Goal: Information Seeking & Learning: Understand process/instructions

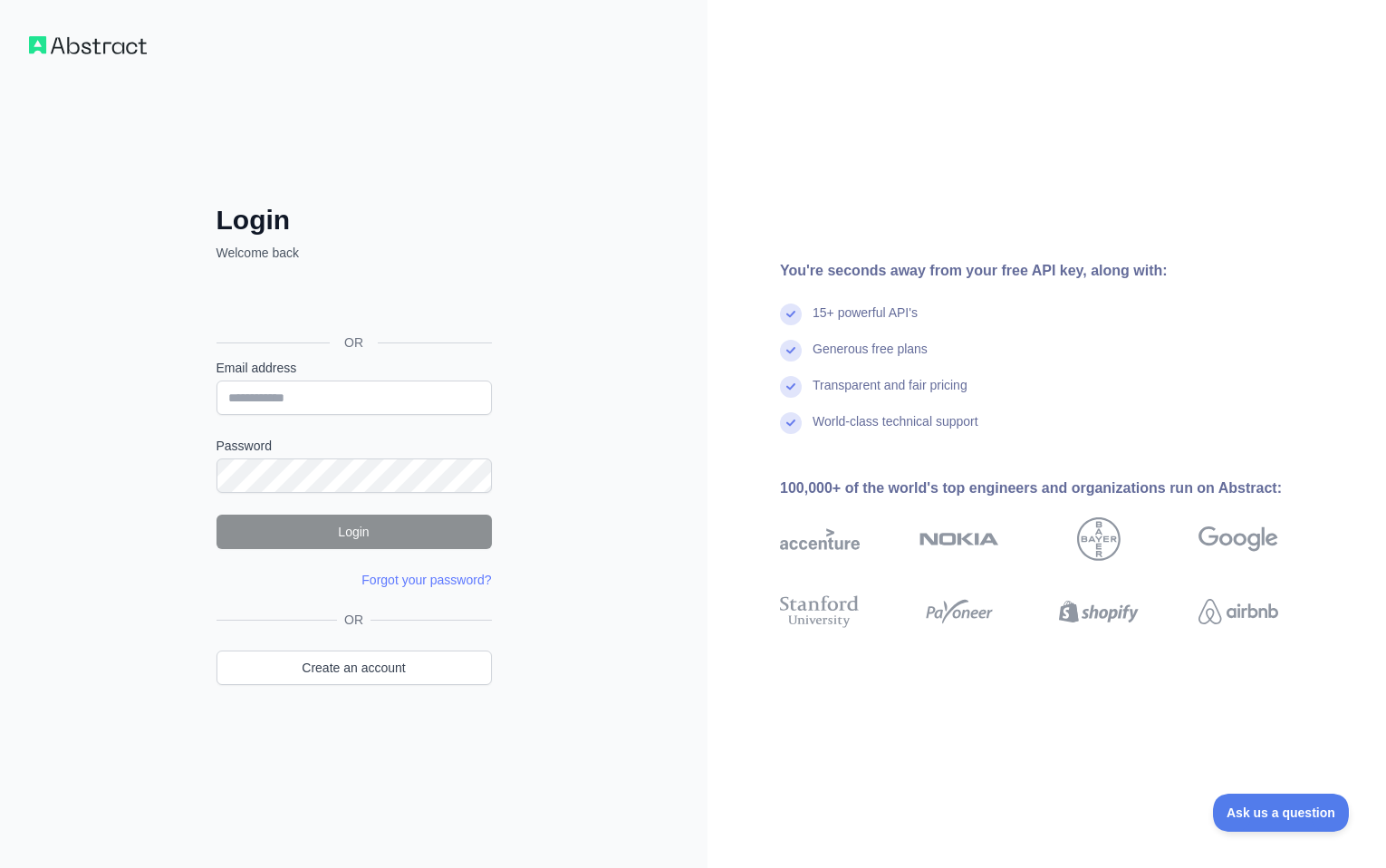
click at [572, 420] on div "Login Welcome back OR Email address Password Login Forgot your password? Please…" at bounding box center [353, 434] width 707 height 868
click at [304, 397] on input "Email address" at bounding box center [354, 397] width 276 height 35
click at [321, 401] on input "Email address" at bounding box center [354, 397] width 276 height 35
type input "**********"
click at [364, 398] on input "**********" at bounding box center [354, 397] width 276 height 35
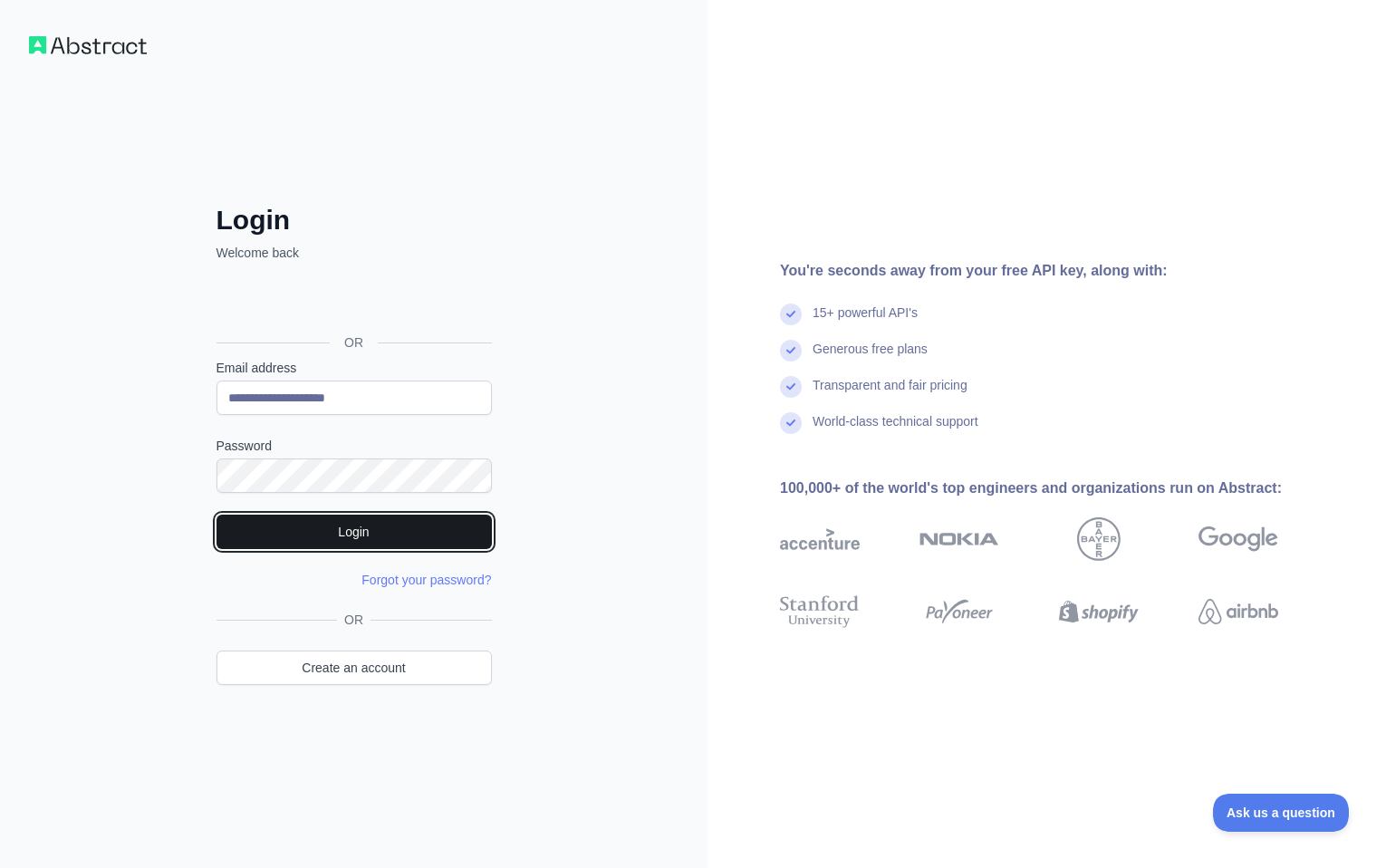
click at [318, 538] on button "Login" at bounding box center [354, 532] width 276 height 35
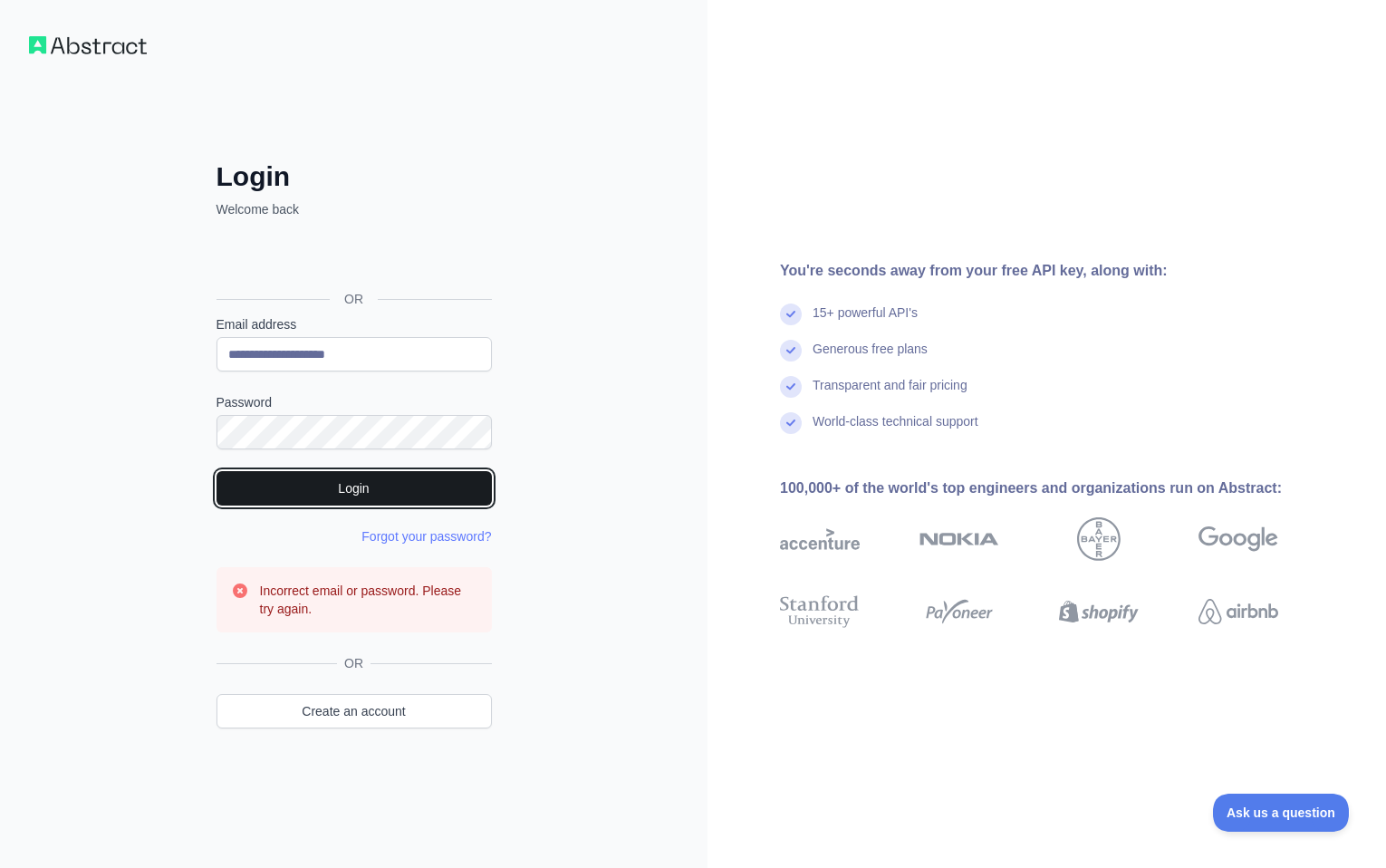
click at [363, 491] on button "Login" at bounding box center [354, 488] width 276 height 35
click at [366, 495] on button "Login" at bounding box center [354, 488] width 276 height 35
click at [326, 500] on button "Login" at bounding box center [354, 488] width 276 height 35
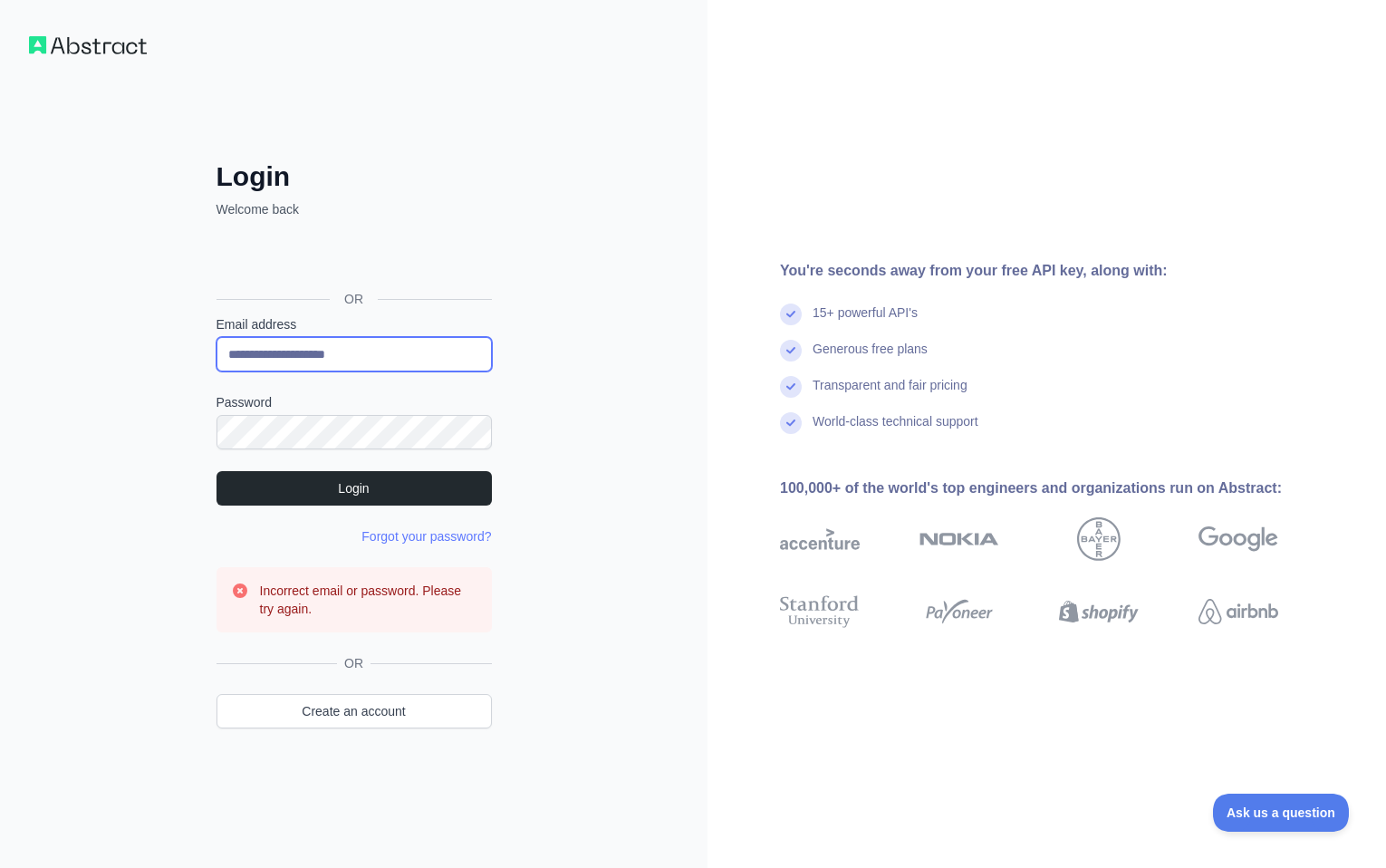
click at [300, 350] on input "**********" at bounding box center [354, 354] width 276 height 35
click at [394, 349] on input "**********" at bounding box center [354, 354] width 276 height 35
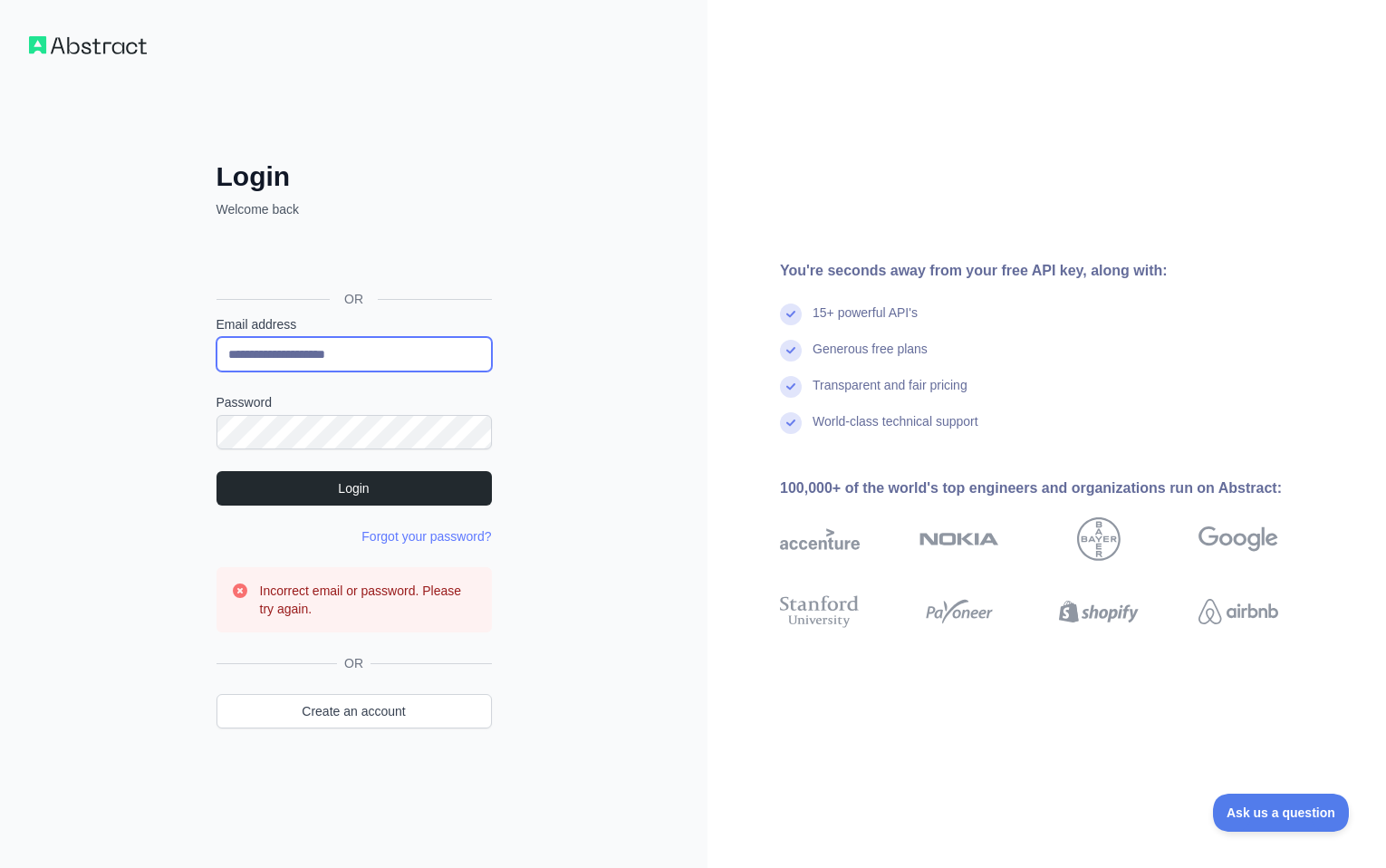
click at [394, 349] on input "**********" at bounding box center [354, 354] width 276 height 35
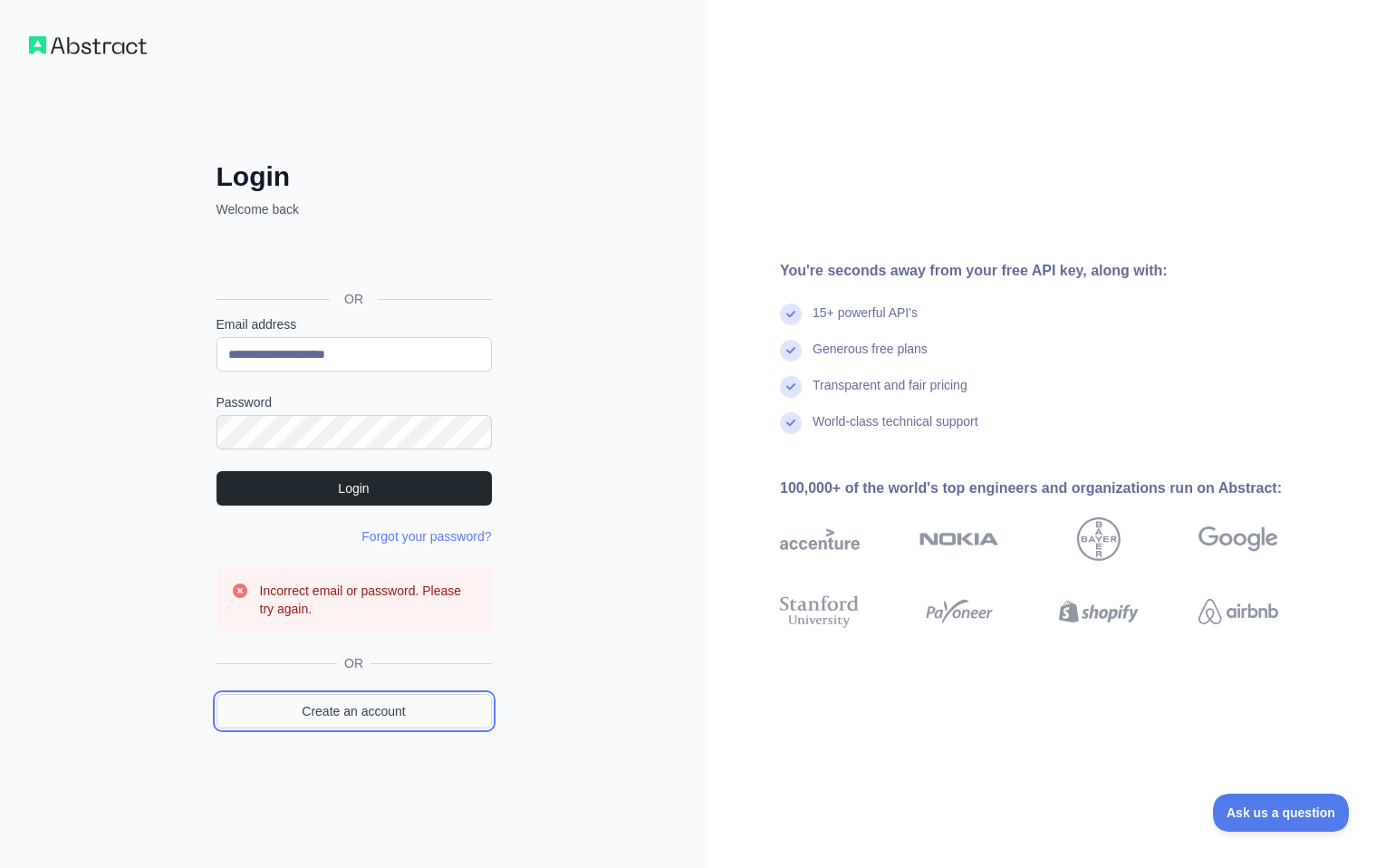
click at [391, 710] on link "Create an account" at bounding box center [354, 710] width 276 height 35
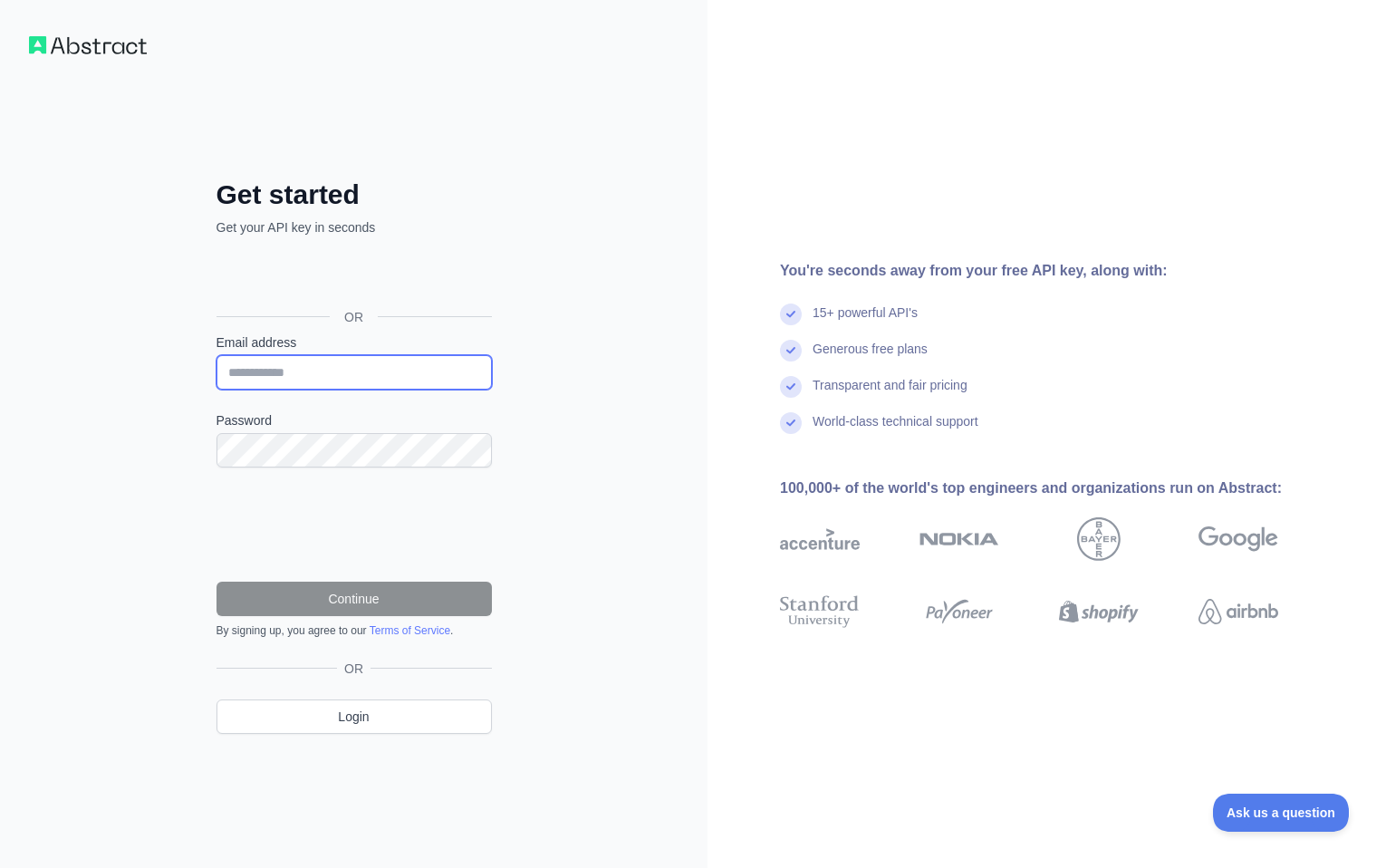
click at [336, 373] on input "Email address" at bounding box center [354, 372] width 276 height 35
click at [288, 368] on input "Email address" at bounding box center [354, 372] width 276 height 35
type input "**********"
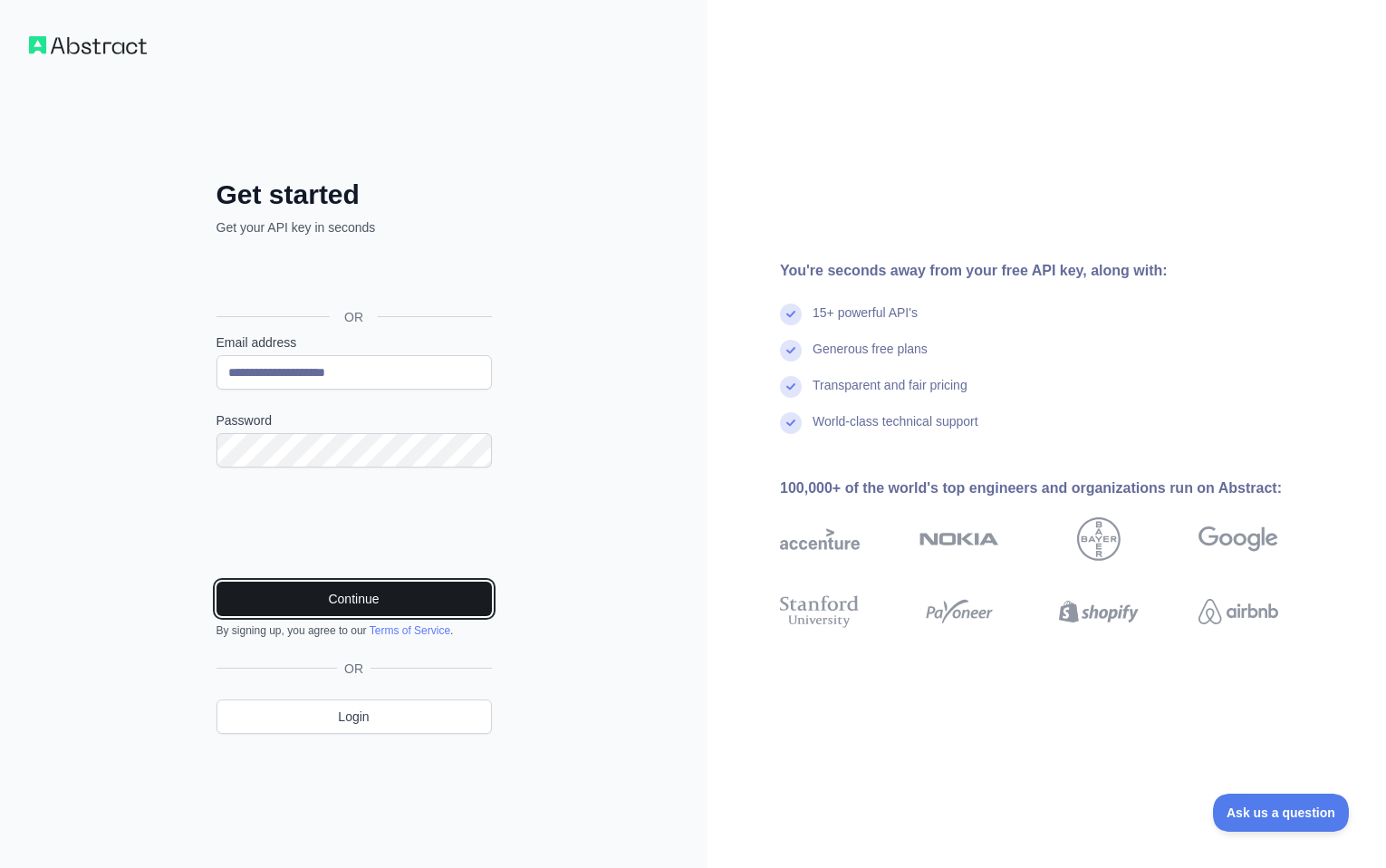
click at [366, 602] on button "Continue" at bounding box center [354, 598] width 276 height 35
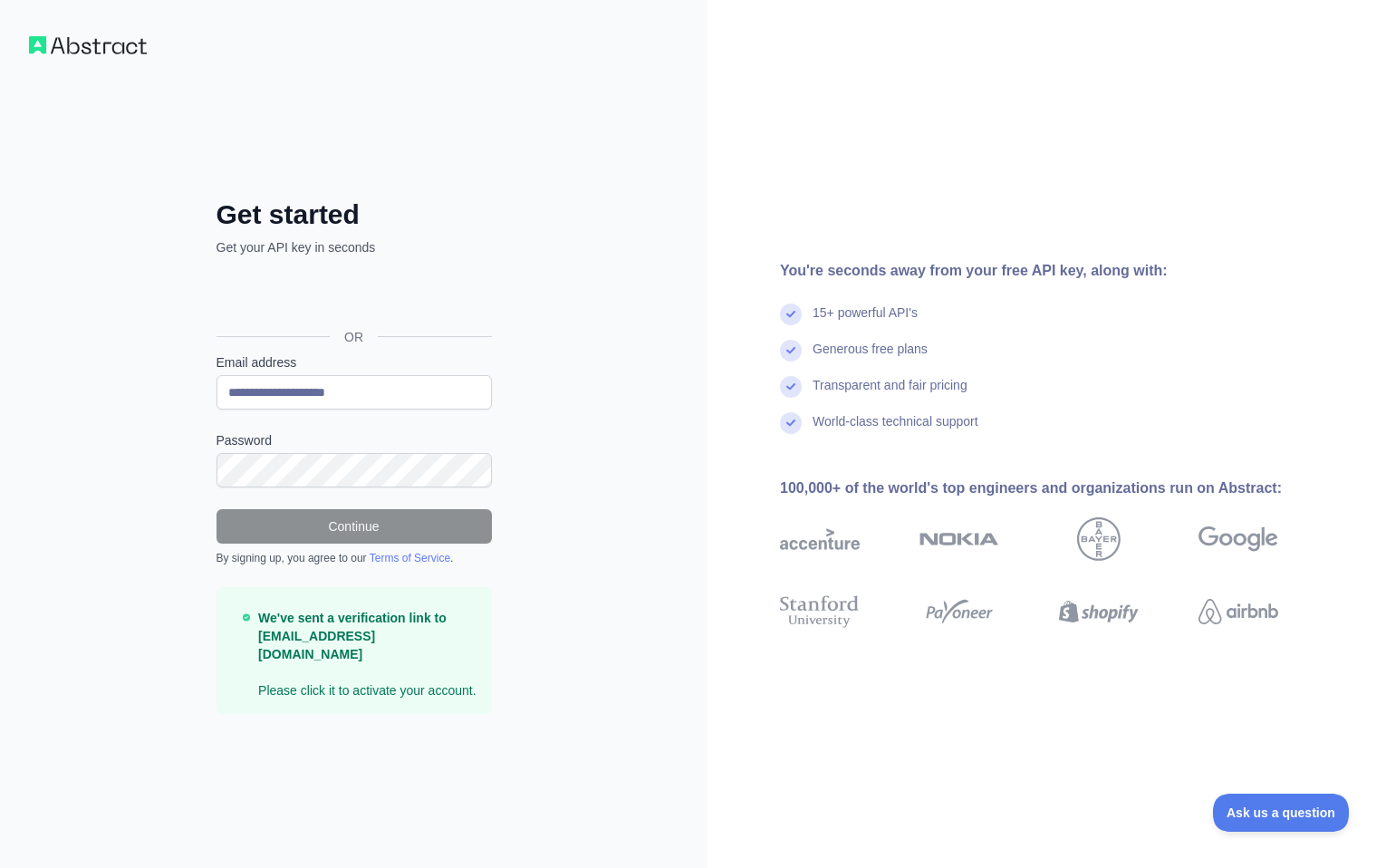
click at [294, 670] on p "We've sent a verification link to temp.track@icloud.com Please click it to acti…" at bounding box center [367, 653] width 219 height 91
click at [336, 672] on p "We've sent a verification link to temp.track@icloud.com Please click it to acti…" at bounding box center [367, 653] width 219 height 91
click at [373, 672] on p "We've sent a verification link to temp.track@icloud.com Please click it to acti…" at bounding box center [367, 653] width 219 height 91
click at [348, 673] on p "We've sent a verification link to temp.track@icloud.com Please click it to acti…" at bounding box center [367, 653] width 219 height 91
click at [344, 677] on p "We've sent a verification link to temp.track@icloud.com Please click it to acti…" at bounding box center [367, 653] width 219 height 91
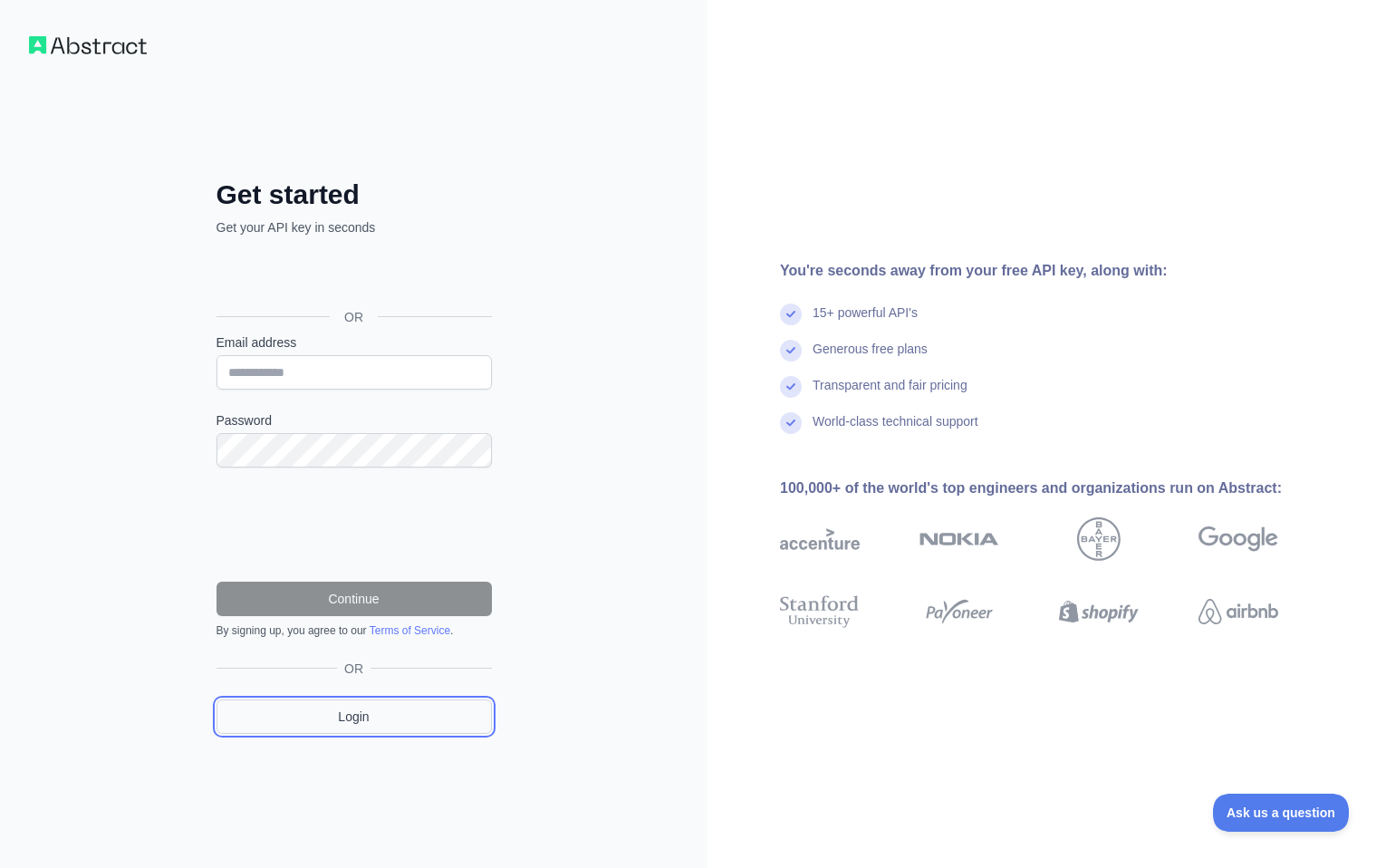
click at [351, 717] on link "Login" at bounding box center [354, 716] width 276 height 35
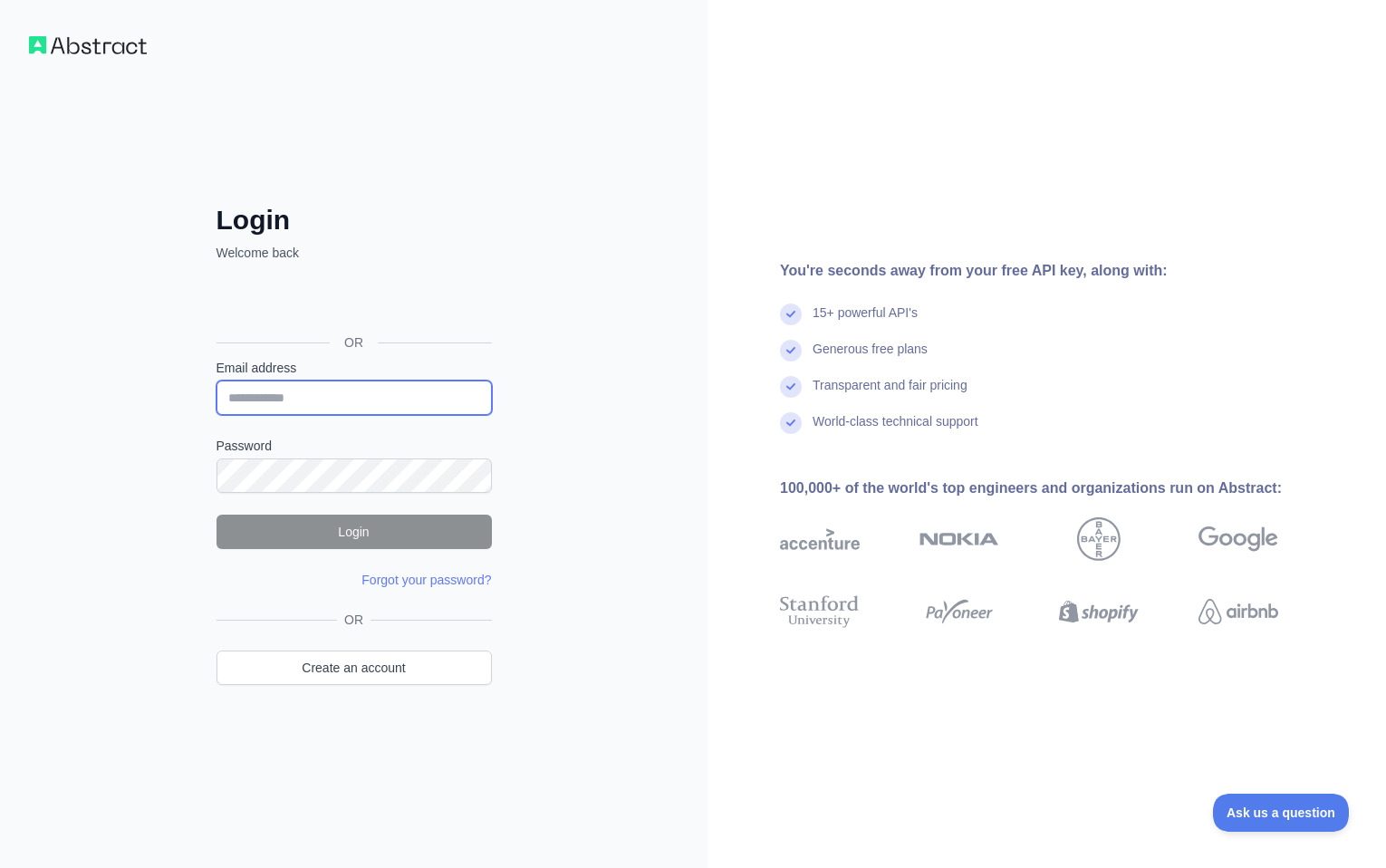
click at [302, 394] on input "Email address" at bounding box center [354, 397] width 276 height 35
type input "**********"
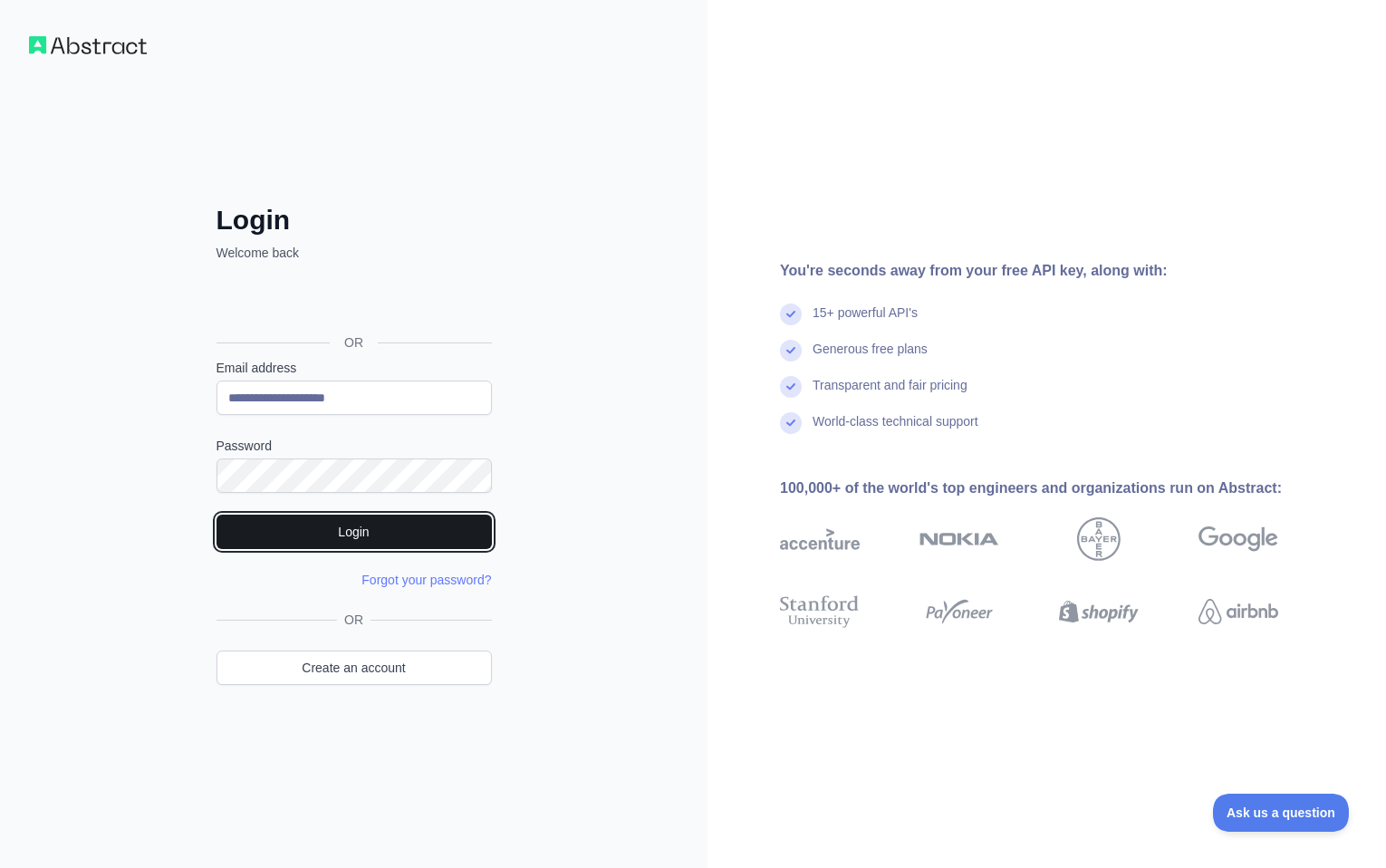
click at [346, 533] on button "Login" at bounding box center [354, 532] width 276 height 35
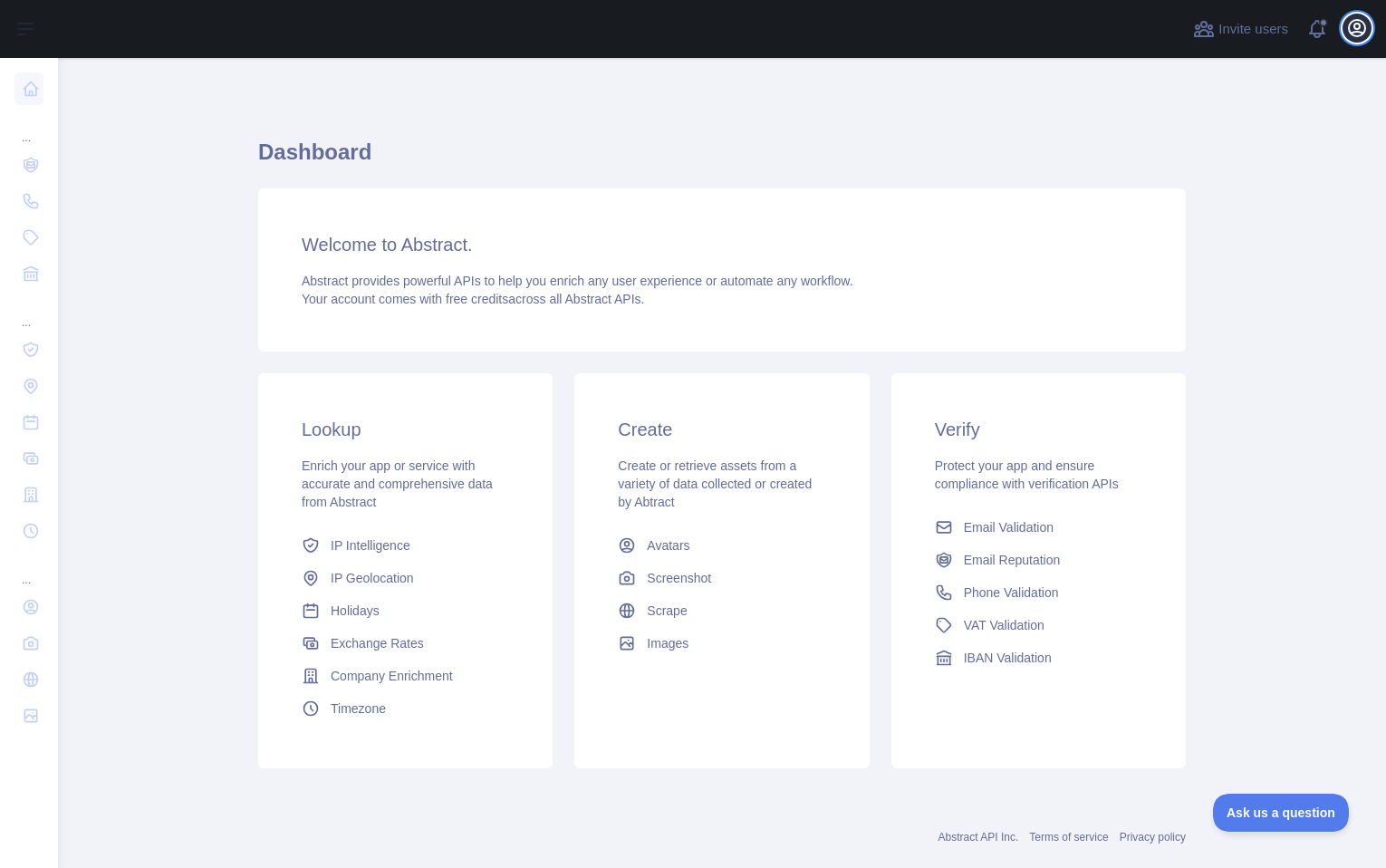
click at [1355, 26] on icon "button" at bounding box center [1356, 27] width 21 height 21
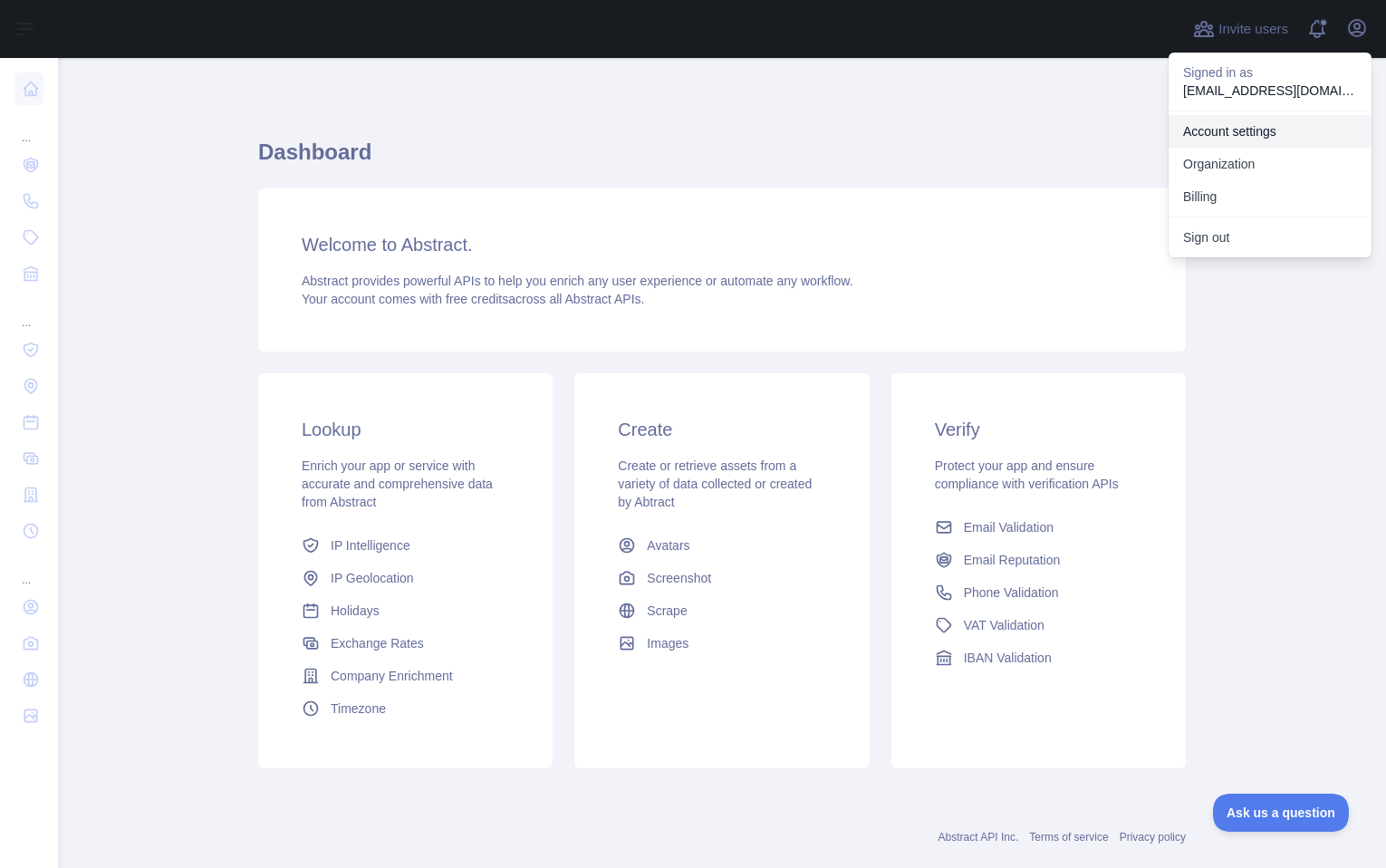
click at [1232, 132] on link "Account settings" at bounding box center [1269, 131] width 203 height 33
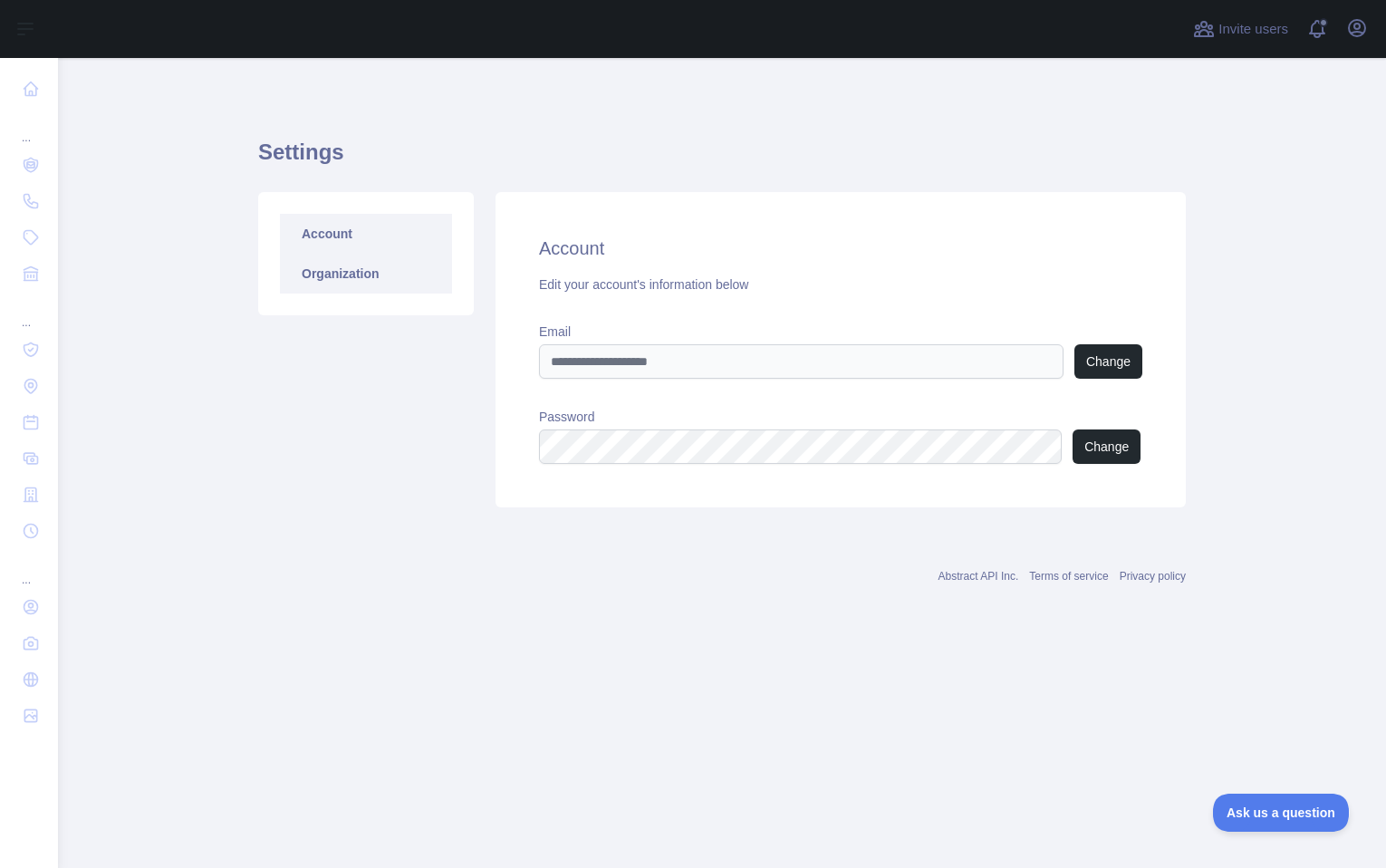
click at [373, 269] on link "Organization" at bounding box center [366, 273] width 172 height 40
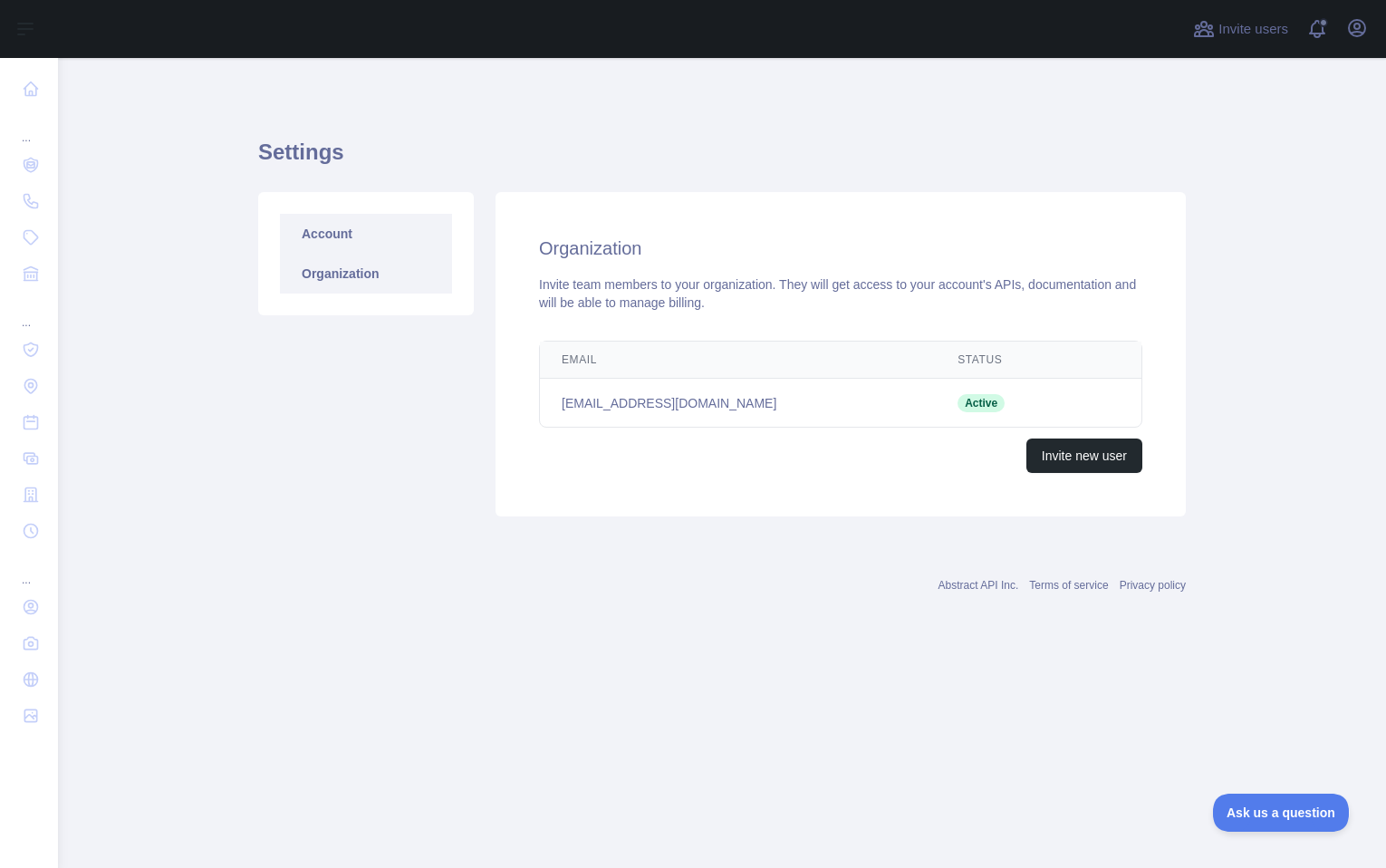
click at [359, 235] on link "Account" at bounding box center [366, 234] width 172 height 40
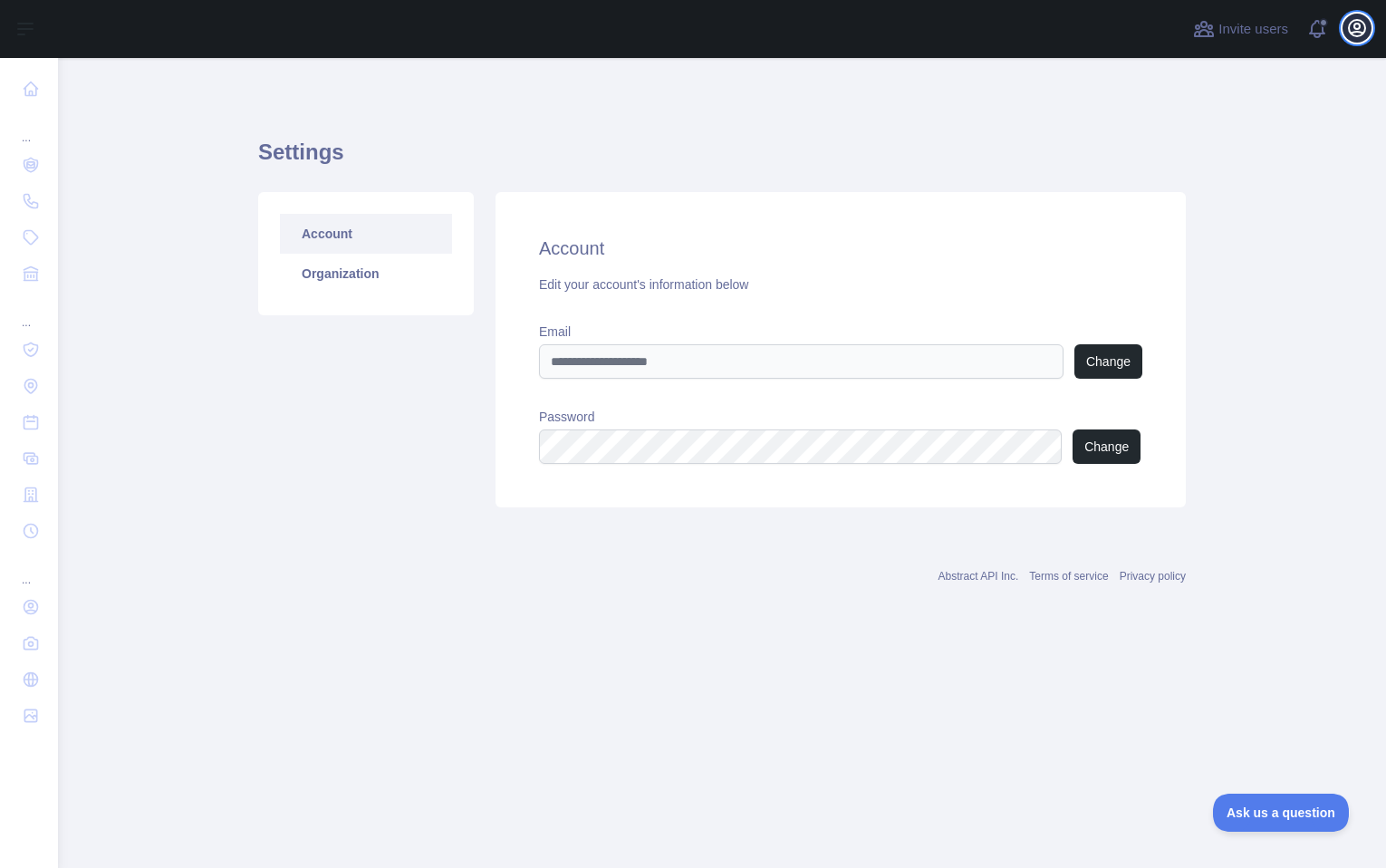
click at [1353, 28] on icon "button" at bounding box center [1356, 27] width 21 height 21
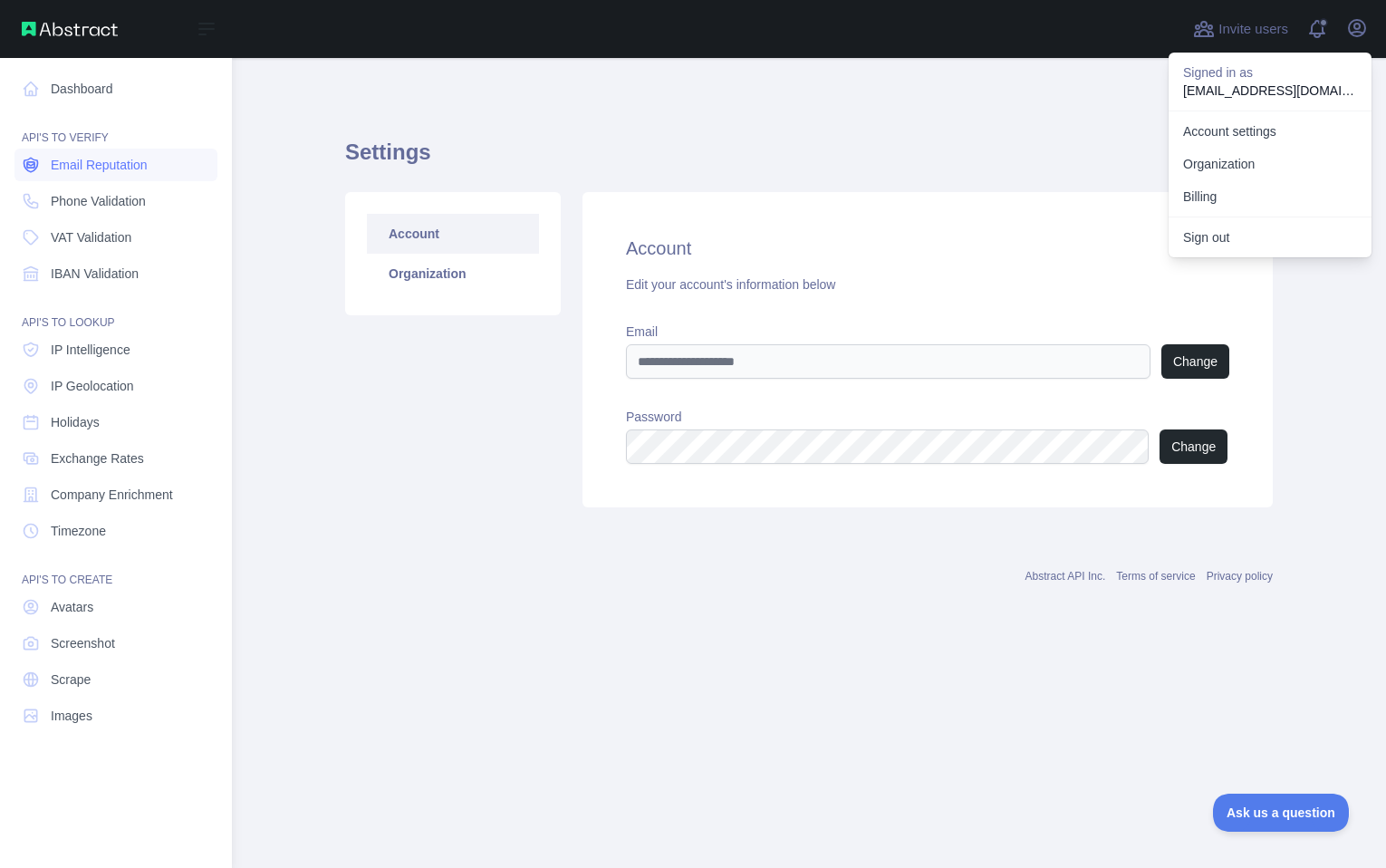
click at [88, 160] on span "Email Reputation" at bounding box center [99, 164] width 97 height 18
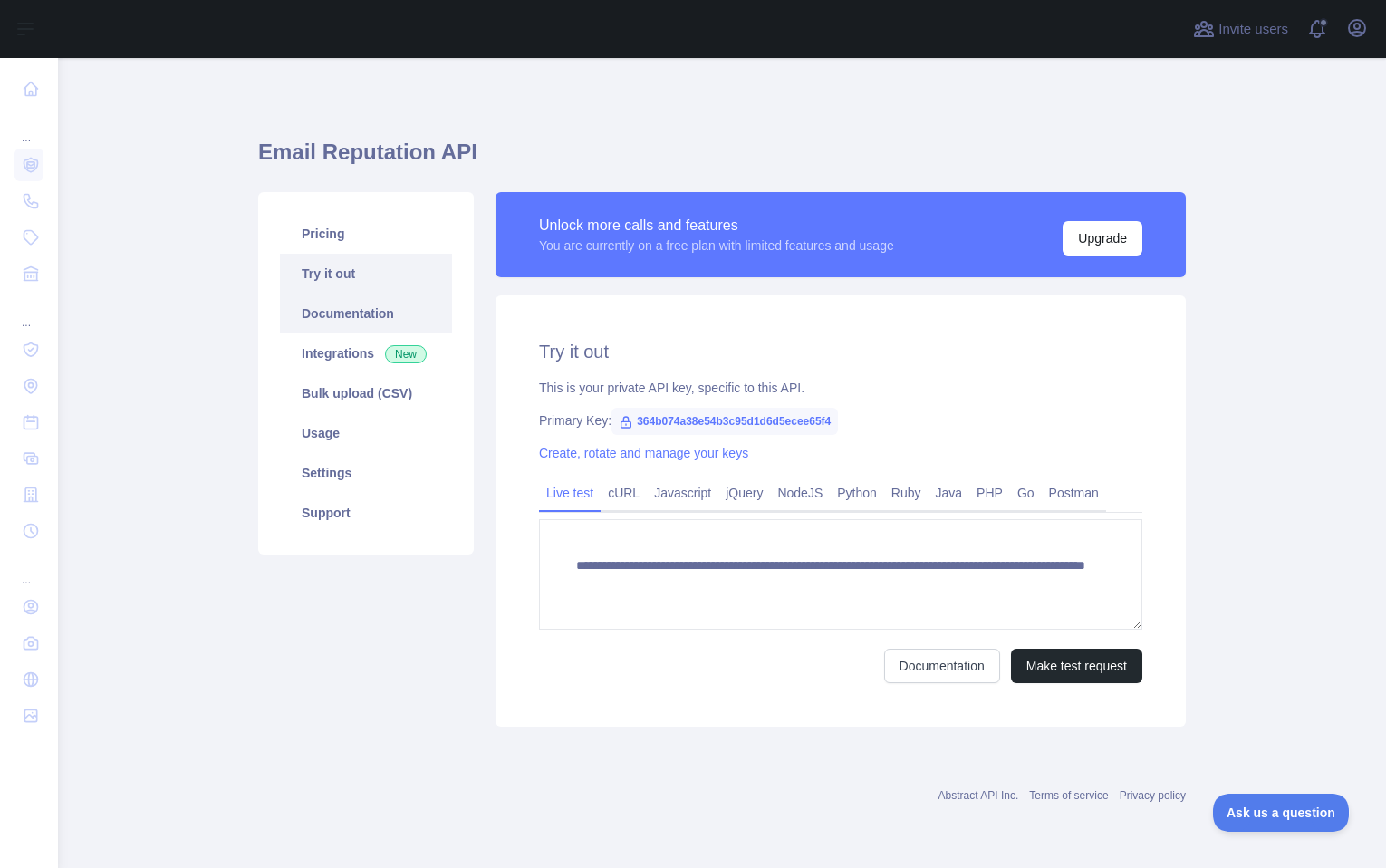
click at [339, 309] on link "Documentation" at bounding box center [366, 313] width 172 height 40
click at [312, 317] on link "Documentation" at bounding box center [366, 313] width 172 height 40
click at [636, 497] on link "cURL" at bounding box center [623, 492] width 46 height 29
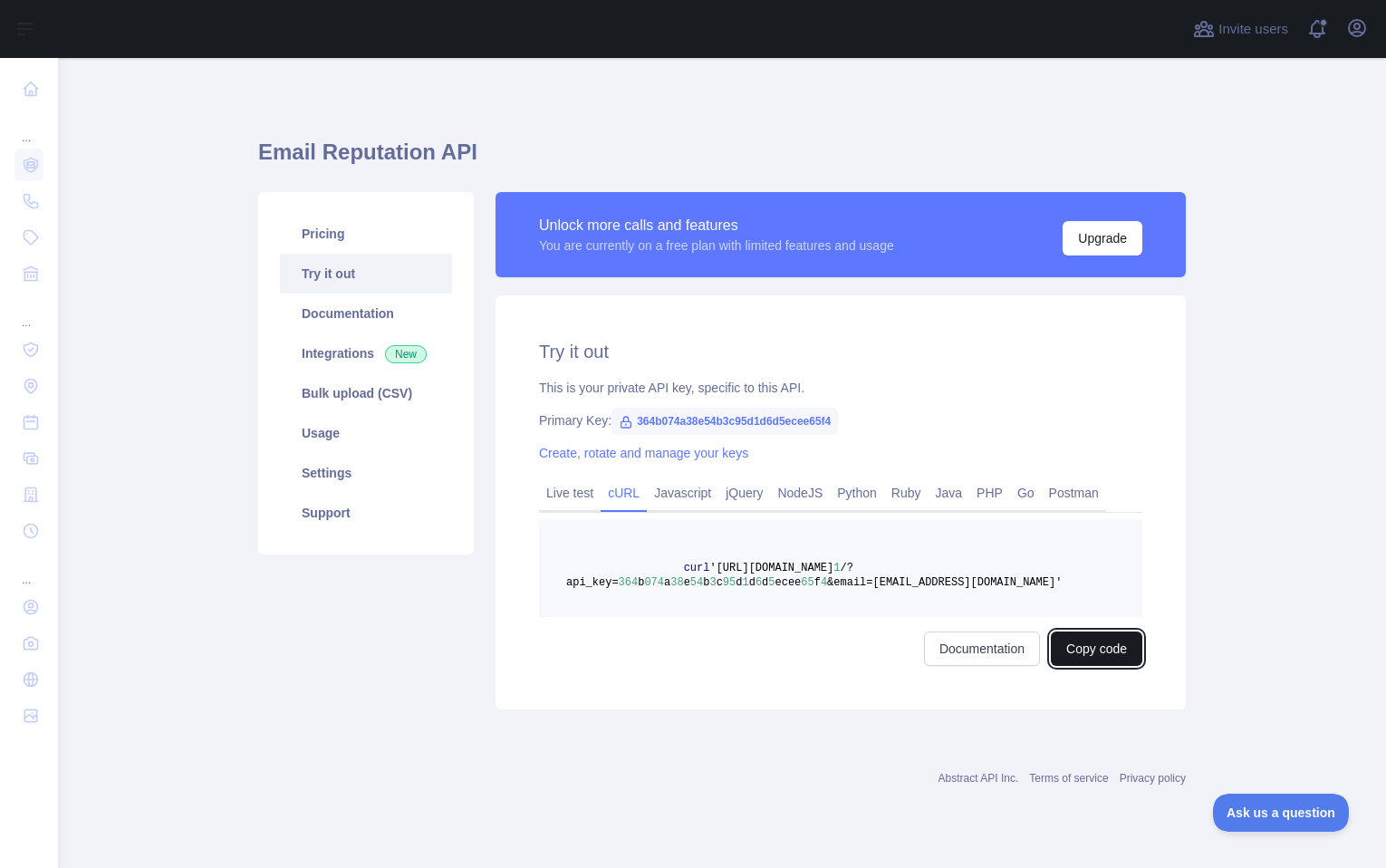
click at [1105, 649] on button "Copy code" at bounding box center [1096, 648] width 92 height 35
click at [326, 513] on link "Support" at bounding box center [366, 512] width 172 height 40
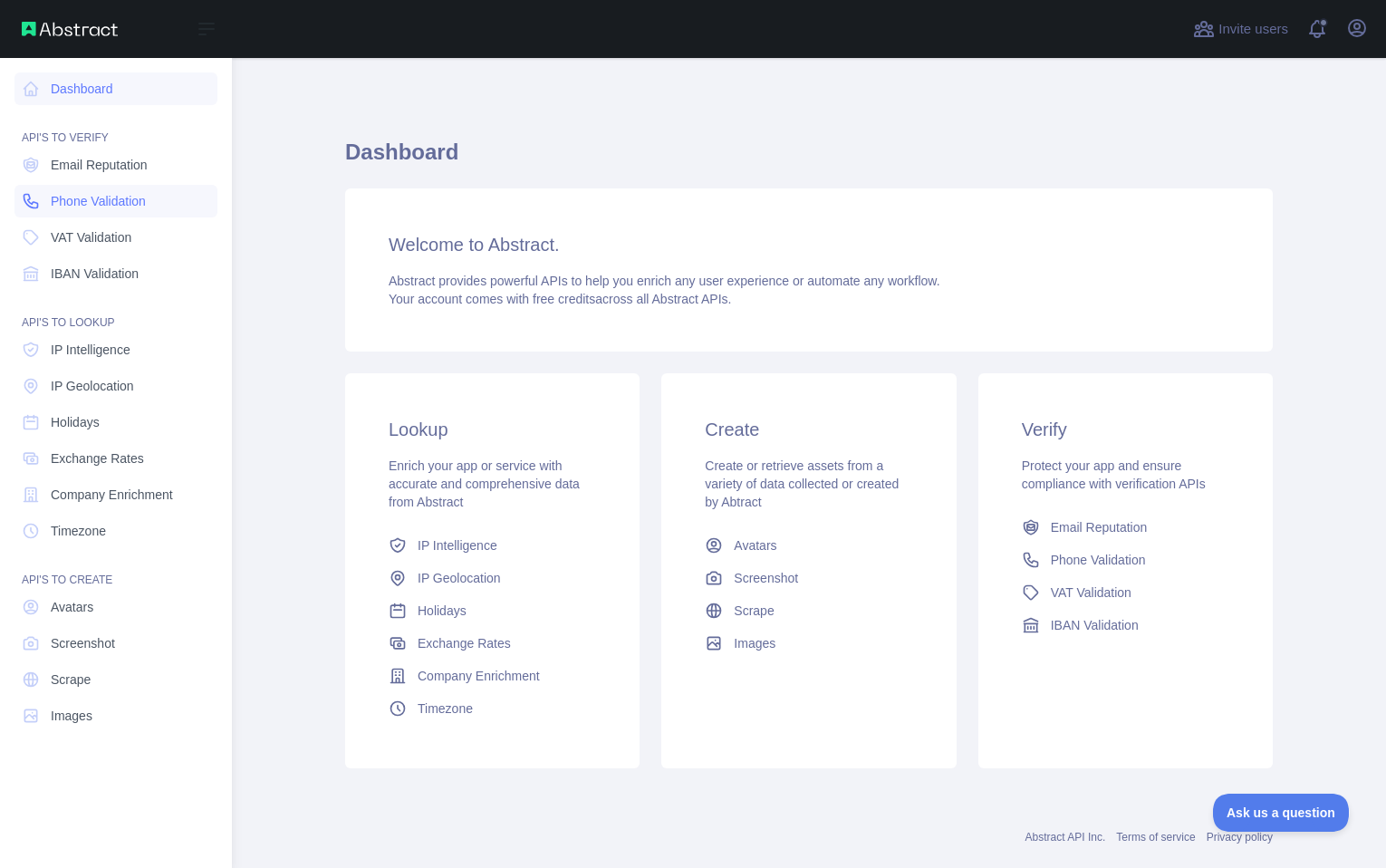
click at [79, 199] on span "Phone Validation" at bounding box center [98, 200] width 95 height 18
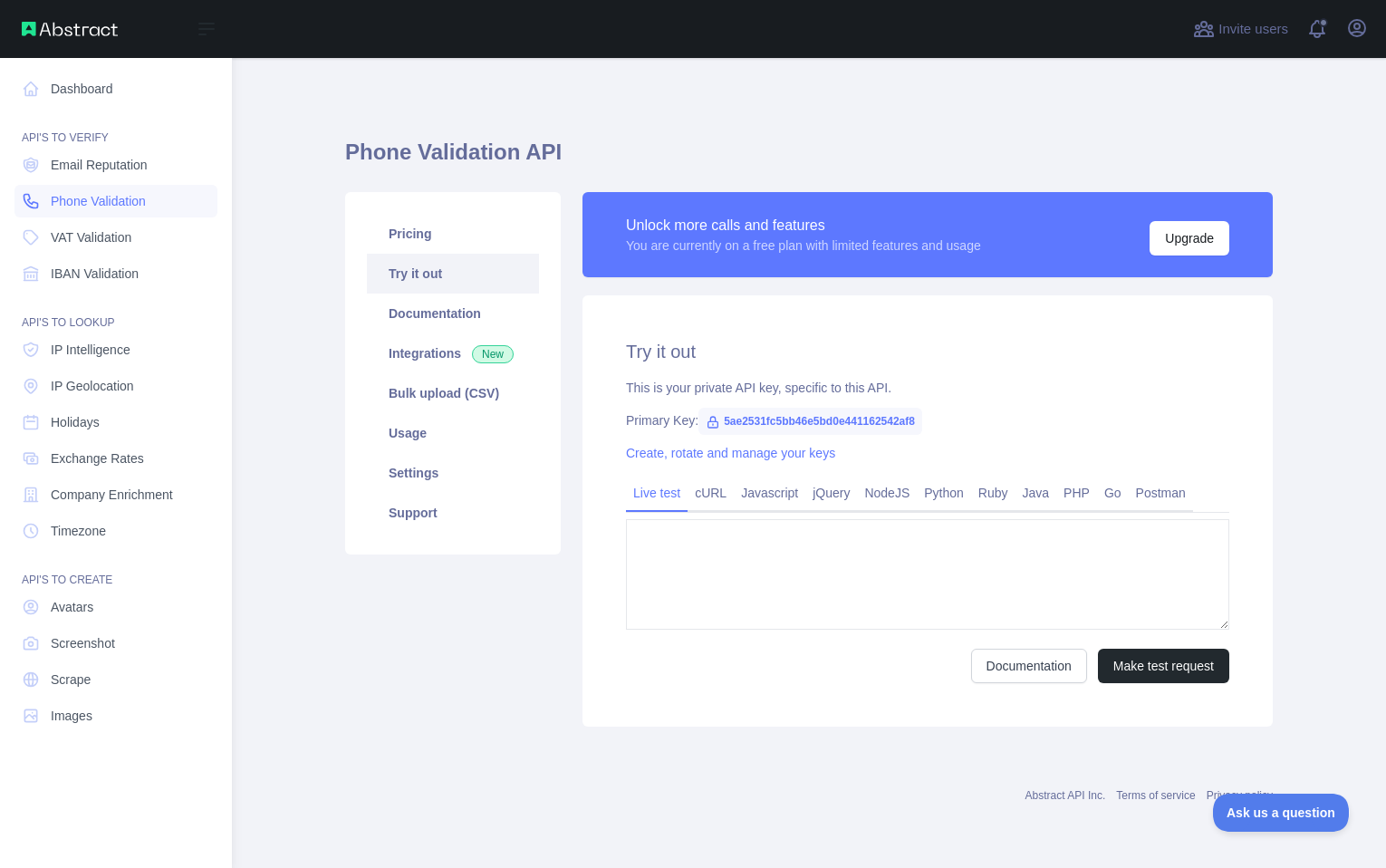
type textarea "**********"
click at [79, 170] on span "Email Reputation" at bounding box center [99, 164] width 97 height 18
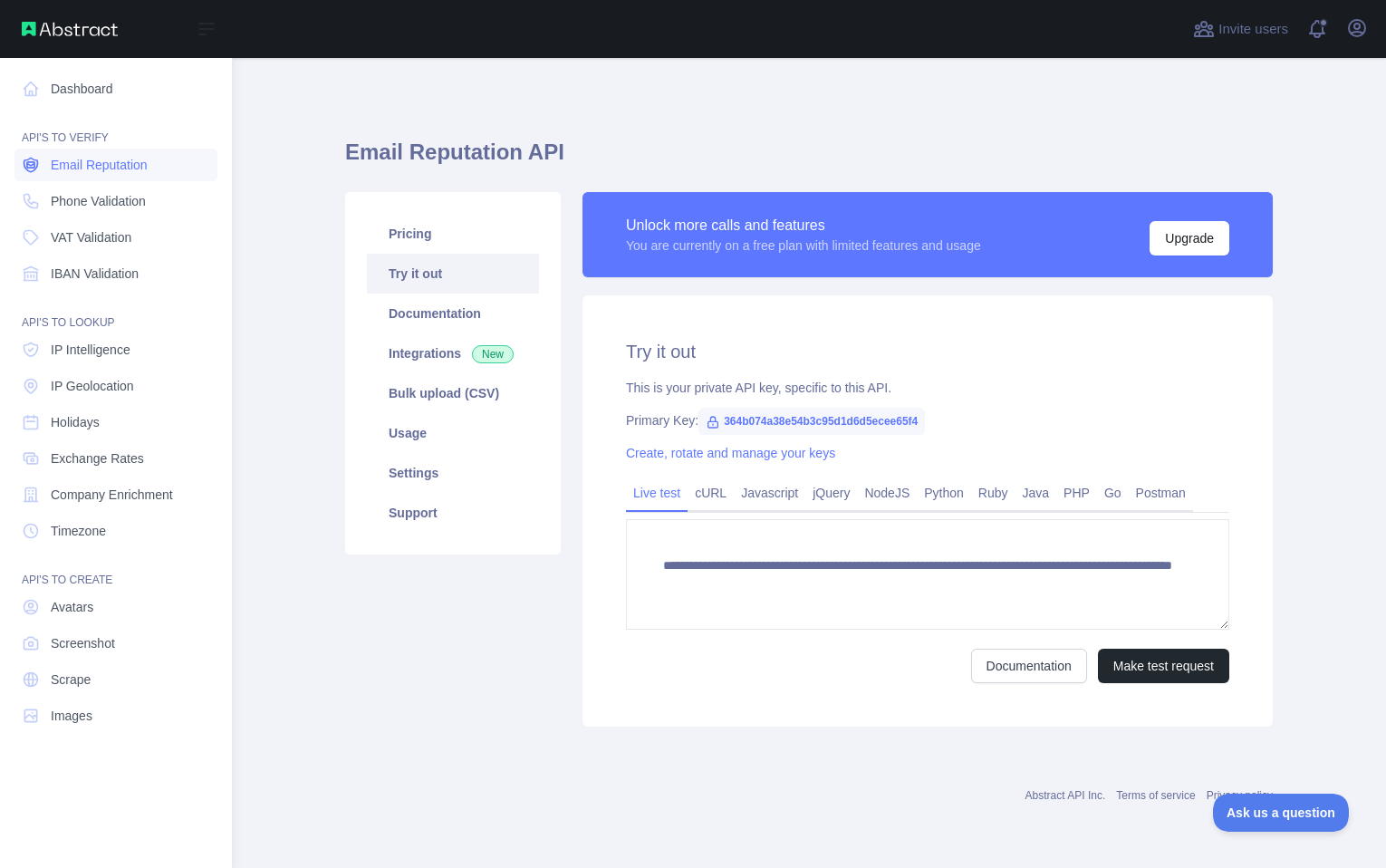
click at [75, 169] on span "Email Reputation" at bounding box center [99, 164] width 97 height 18
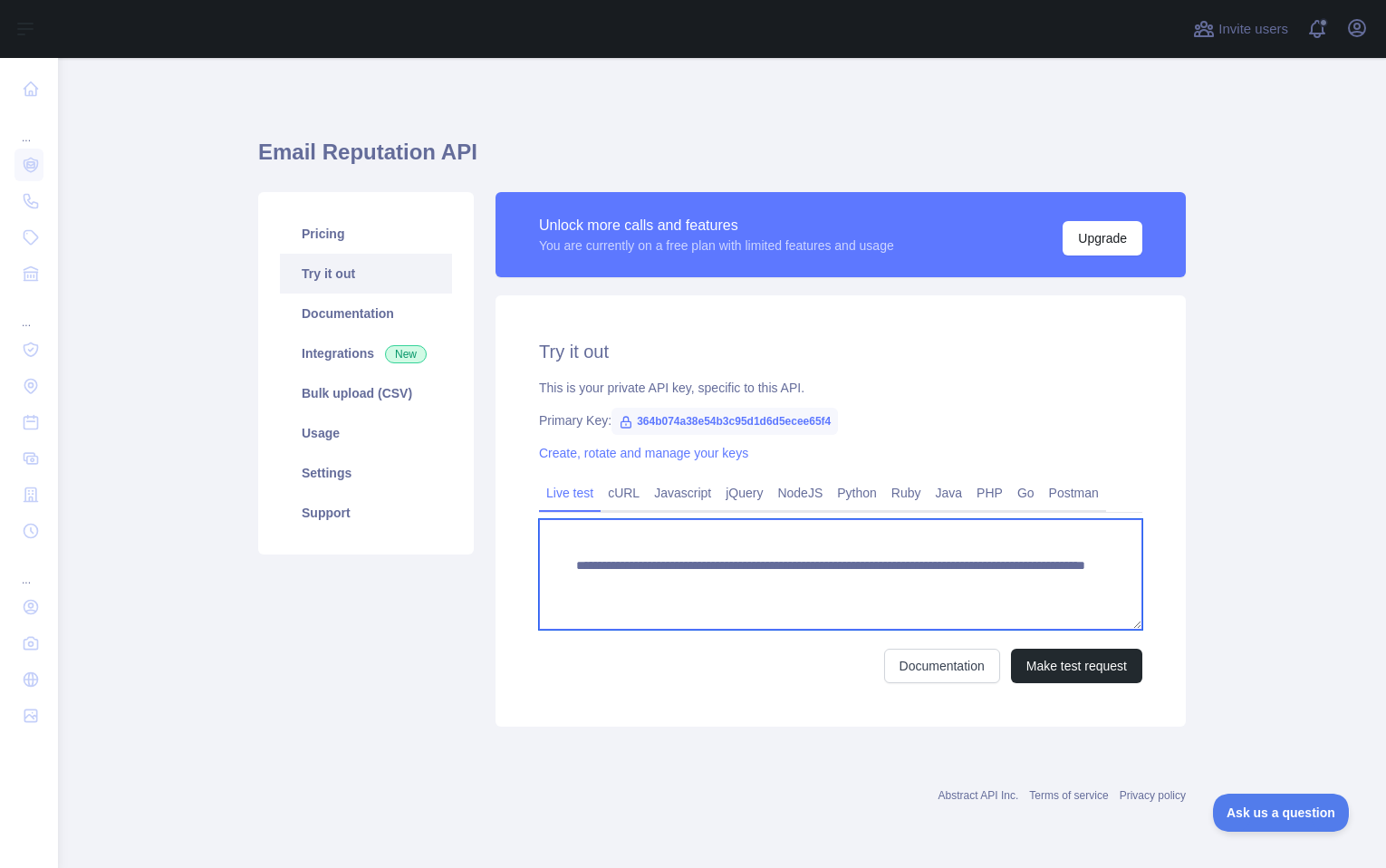
drag, startPoint x: 1081, startPoint y: 586, endPoint x: 573, endPoint y: 564, distance: 508.5
click at [573, 564] on textarea "**********" at bounding box center [841, 574] width 604 height 110
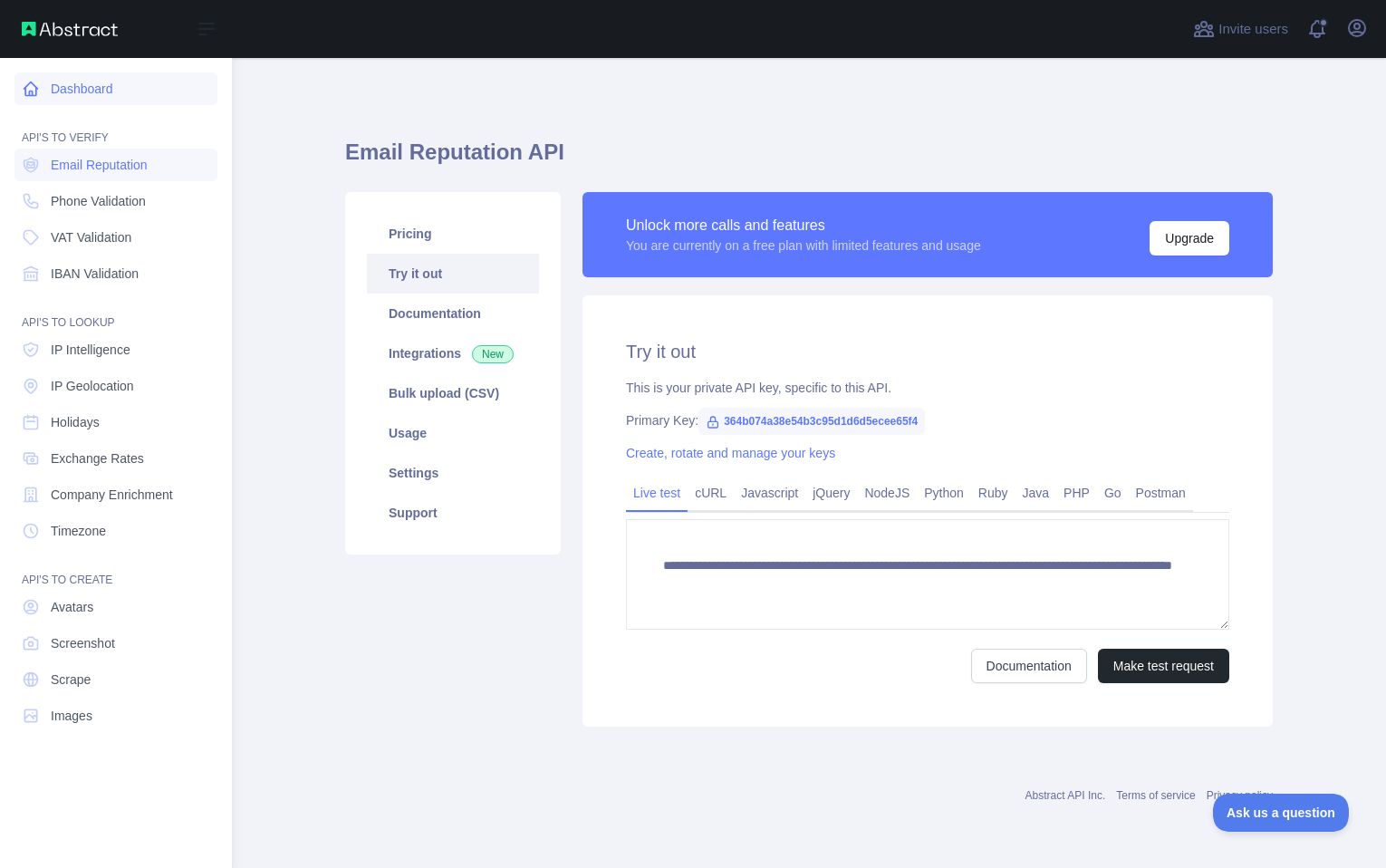
click at [52, 91] on link "Dashboard" at bounding box center [116, 89] width 203 height 33
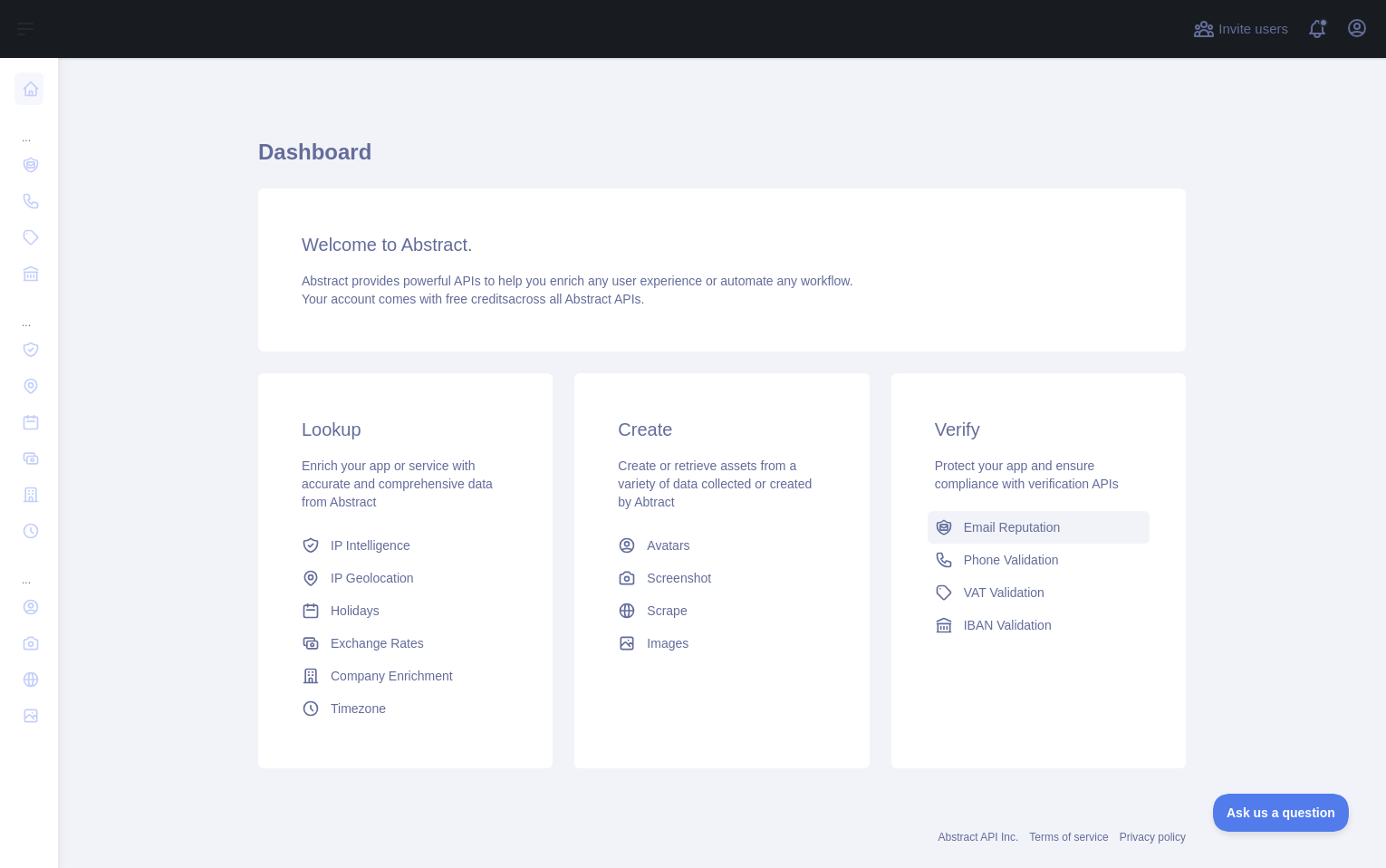
click at [983, 535] on span "Email Reputation" at bounding box center [1012, 526] width 97 height 18
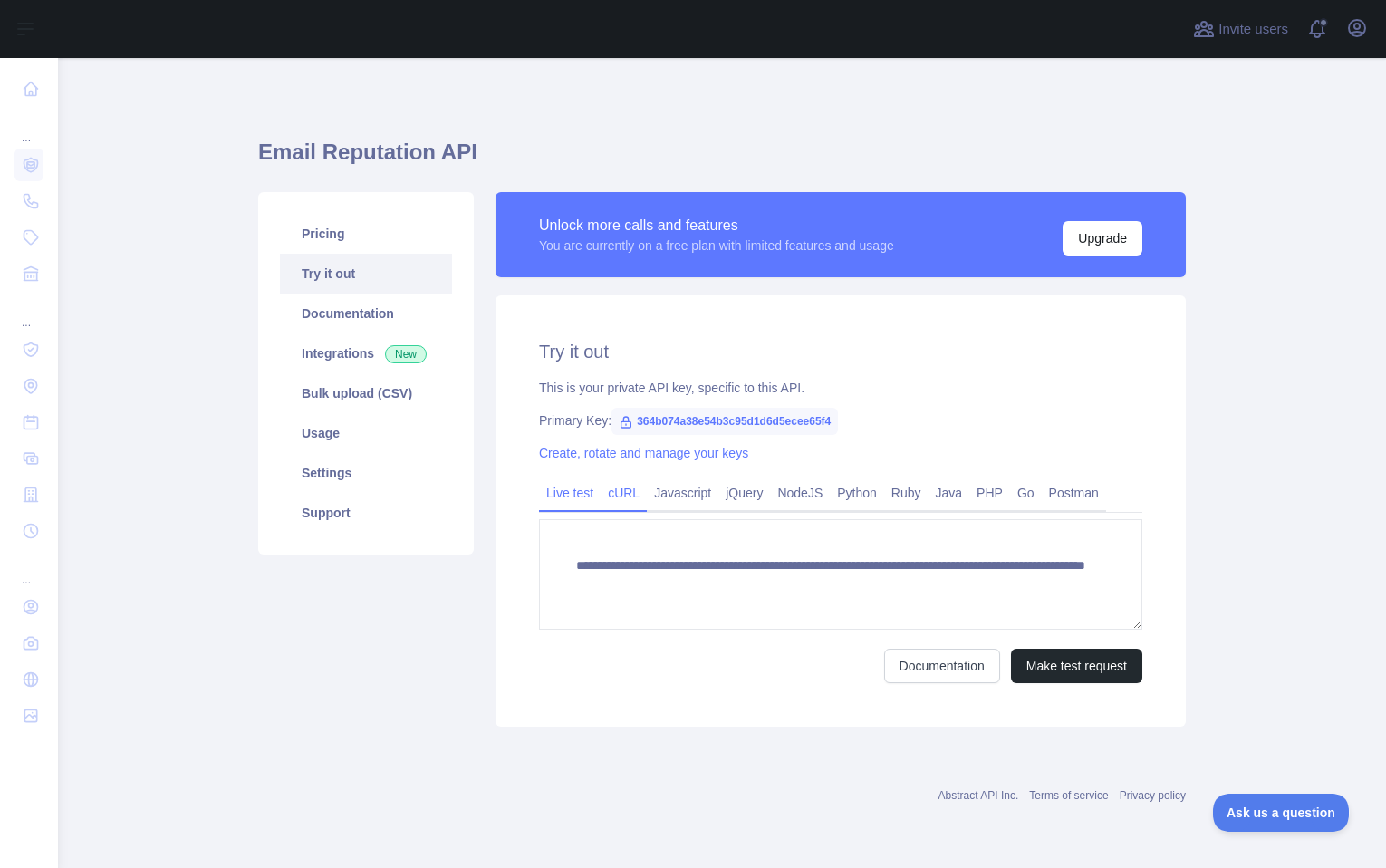
click at [636, 492] on link "cURL" at bounding box center [623, 492] width 46 height 29
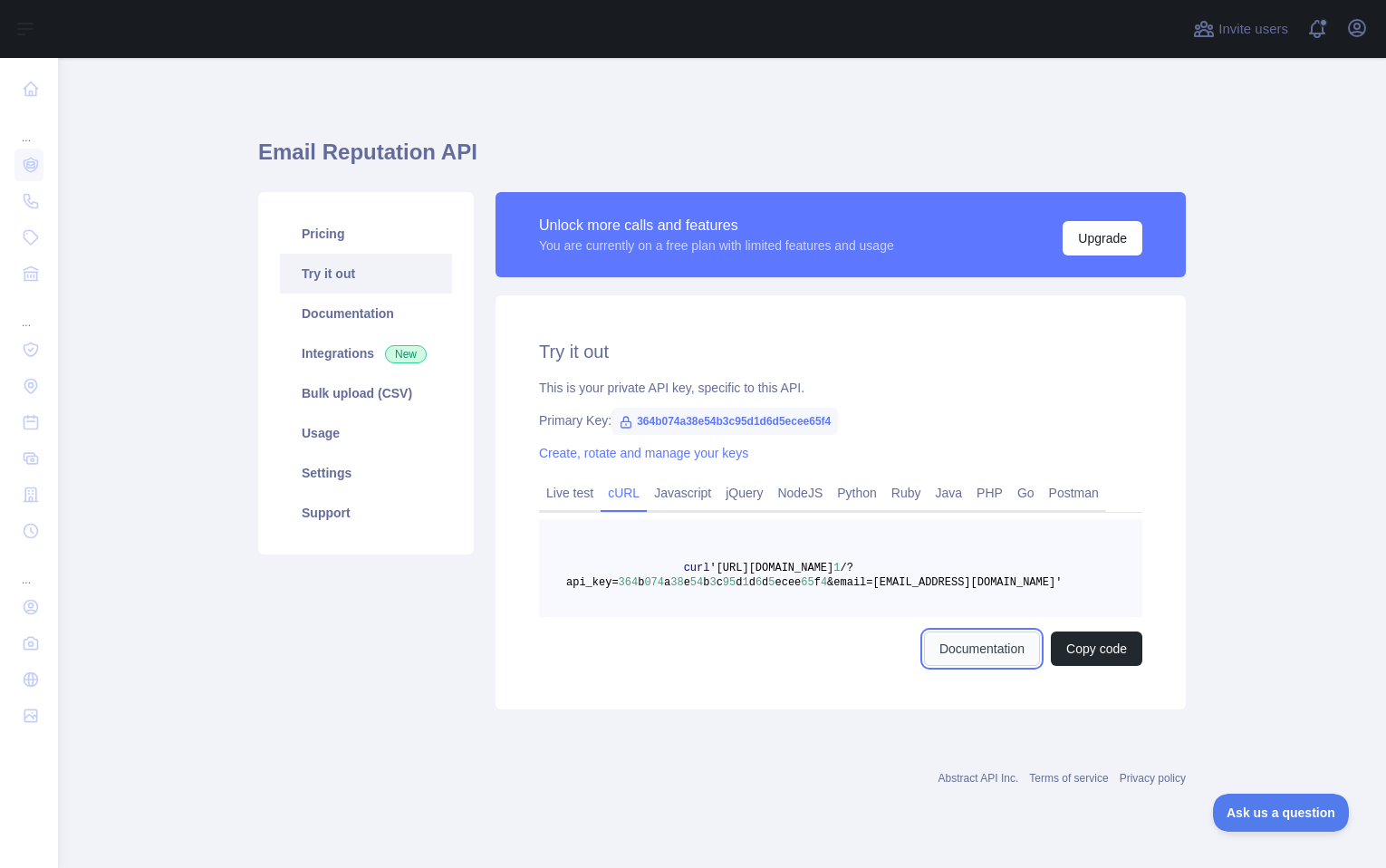
click at [1007, 656] on link "Documentation" at bounding box center [982, 648] width 116 height 35
click at [1359, 35] on icon "button" at bounding box center [1356, 27] width 21 height 21
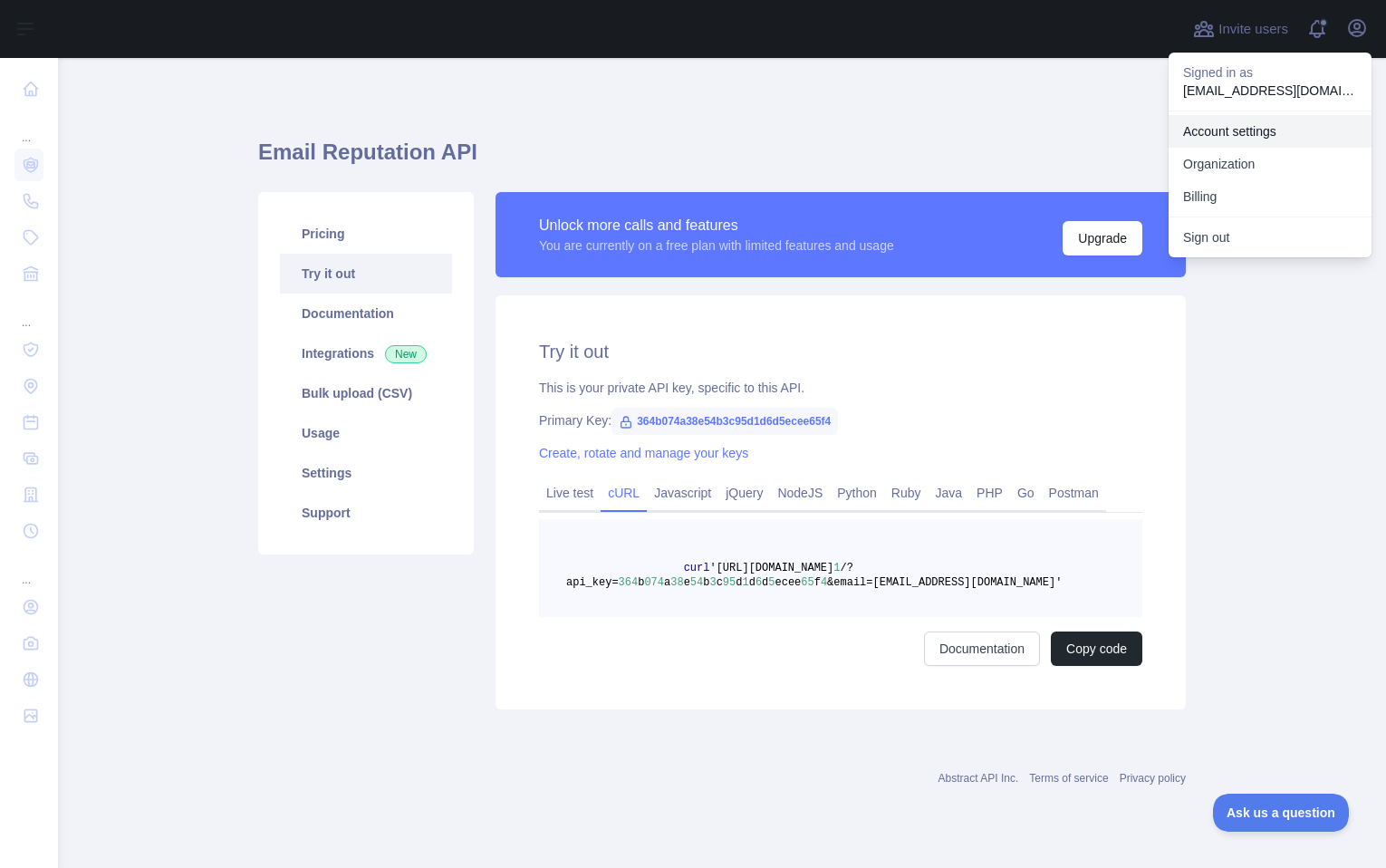
click at [1222, 129] on link "Account settings" at bounding box center [1269, 131] width 203 height 33
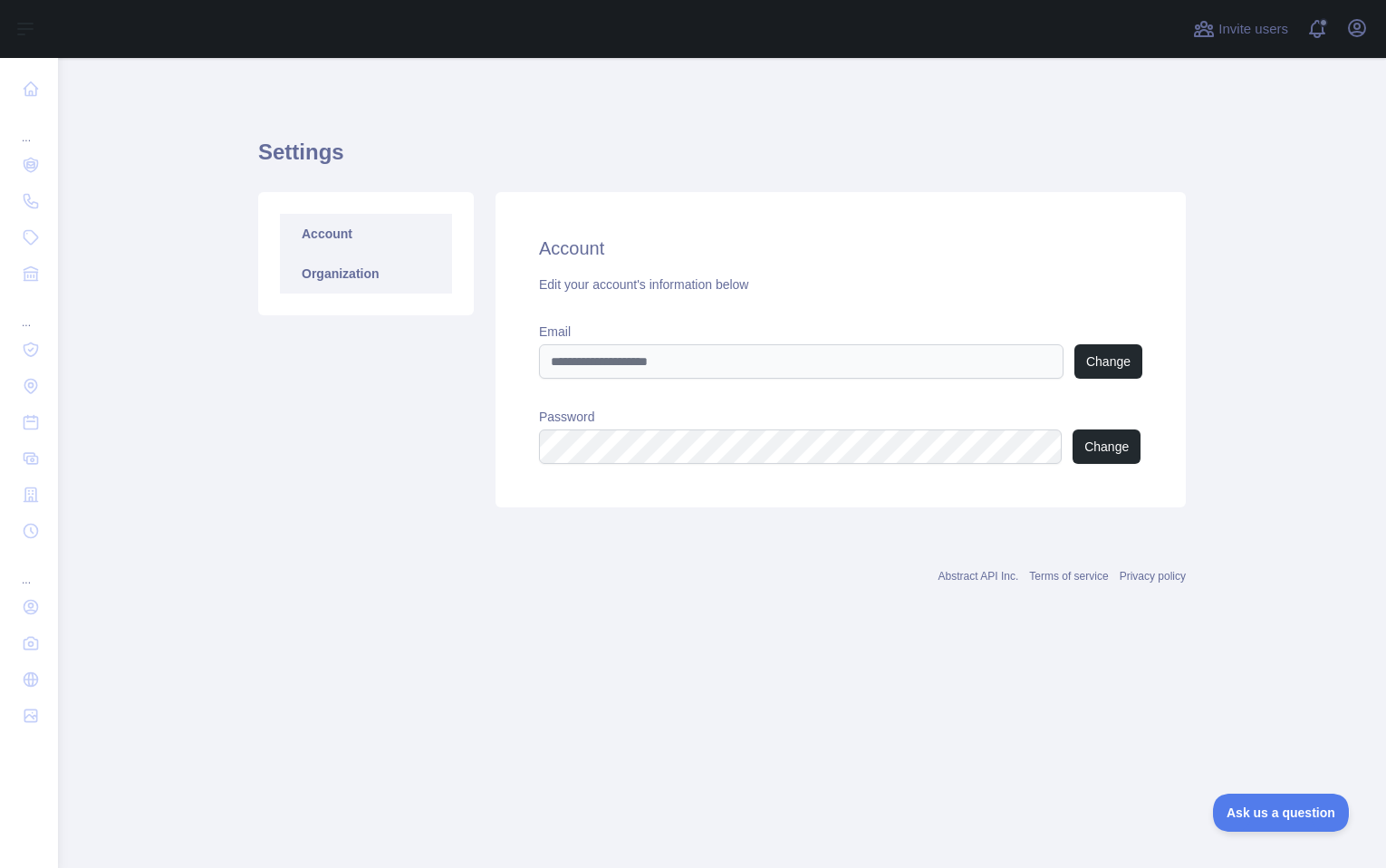
click at [300, 279] on link "Organization" at bounding box center [366, 273] width 172 height 40
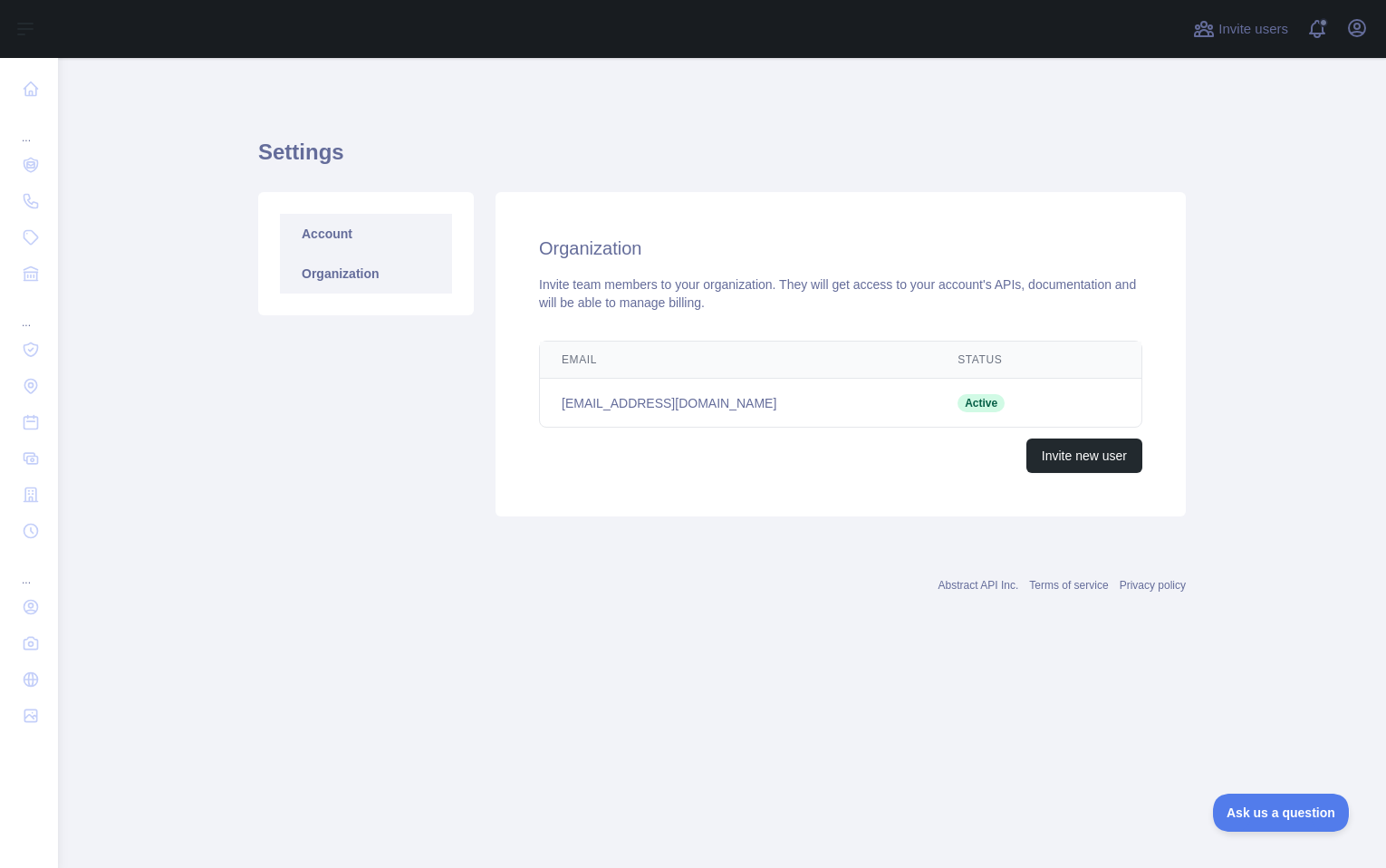
click at [346, 235] on link "Account" at bounding box center [366, 234] width 172 height 40
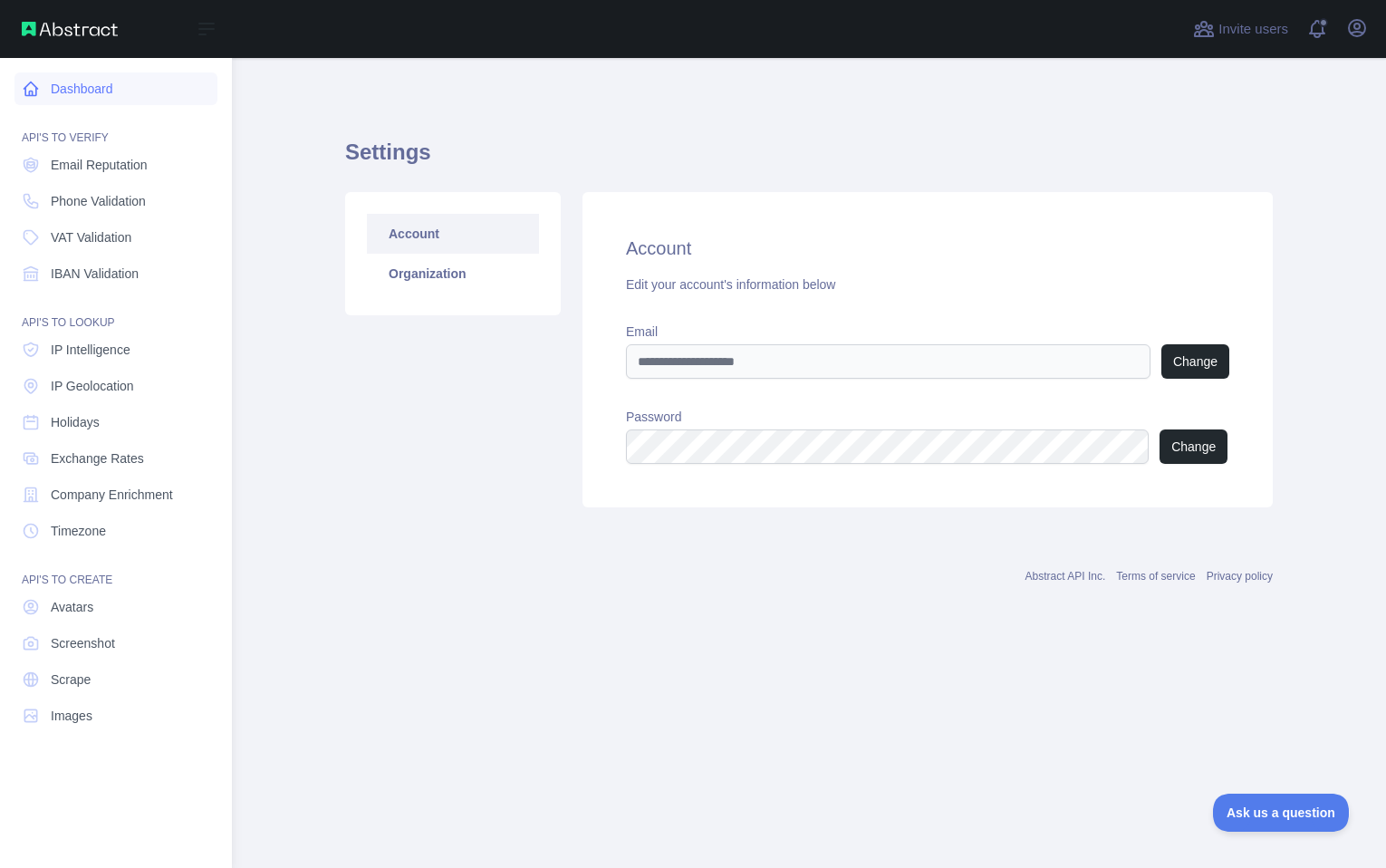
click at [75, 92] on link "Dashboard" at bounding box center [116, 89] width 203 height 33
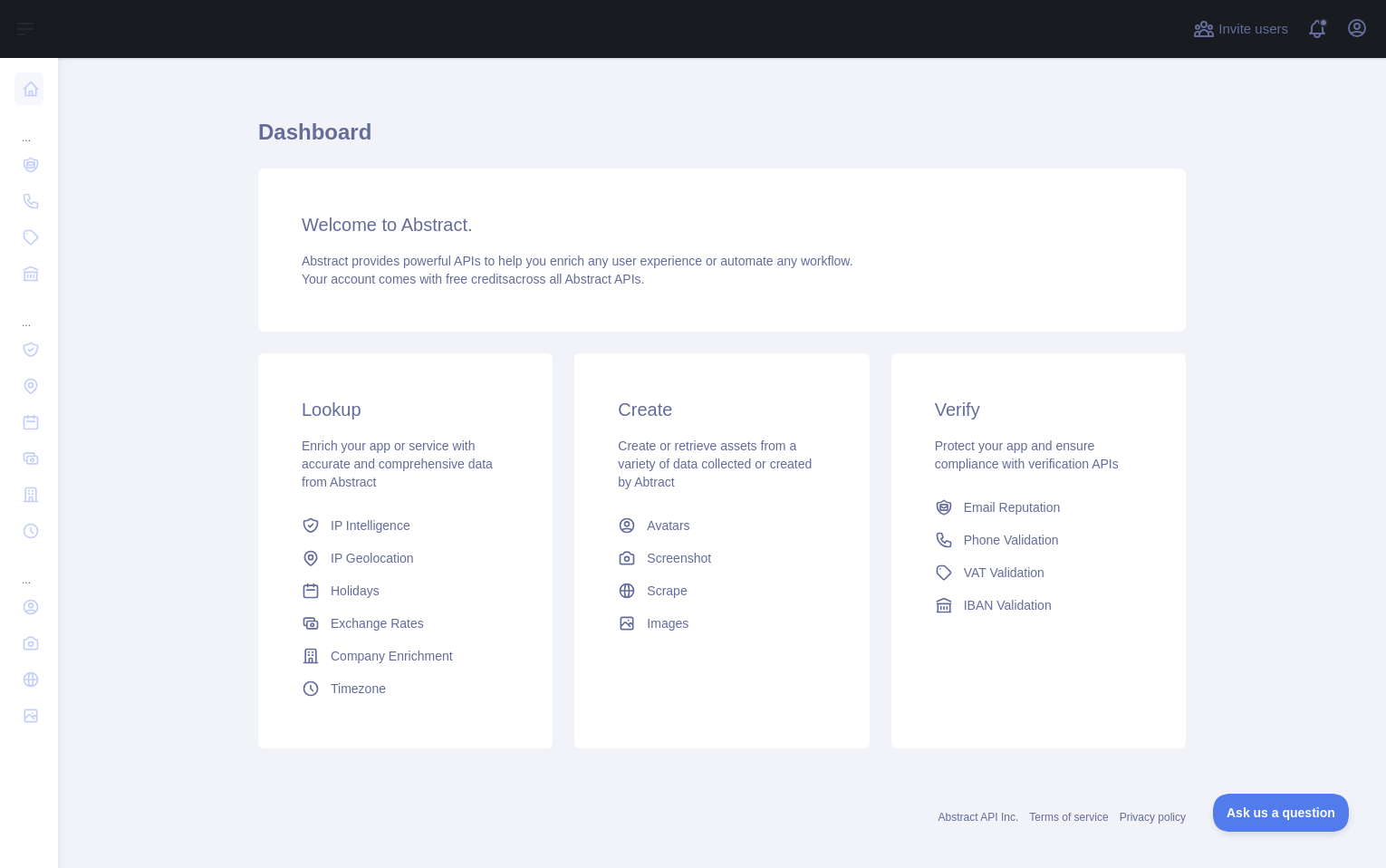
scroll to position [35, 0]
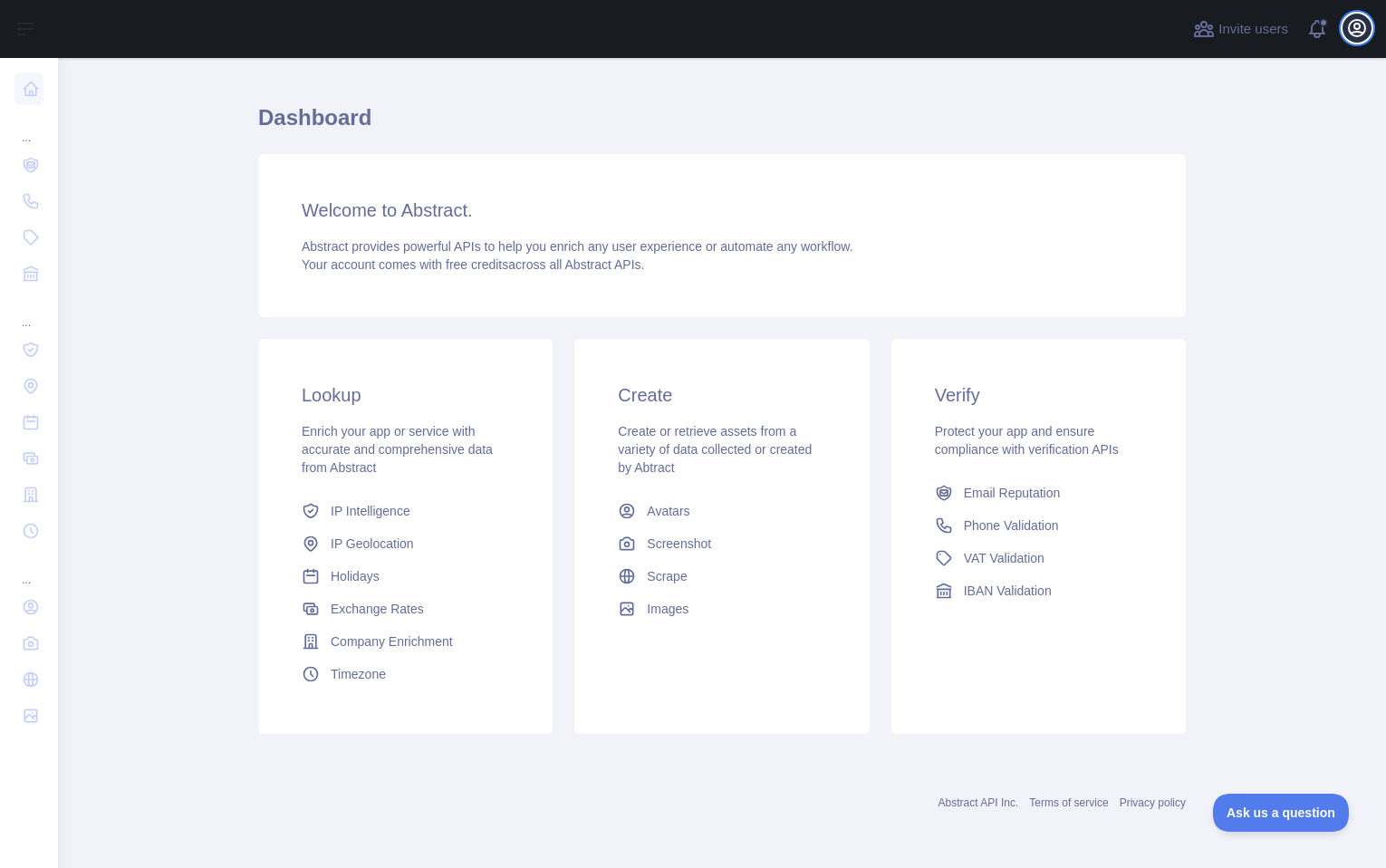
click at [1365, 20] on icon "button" at bounding box center [1356, 27] width 21 height 21
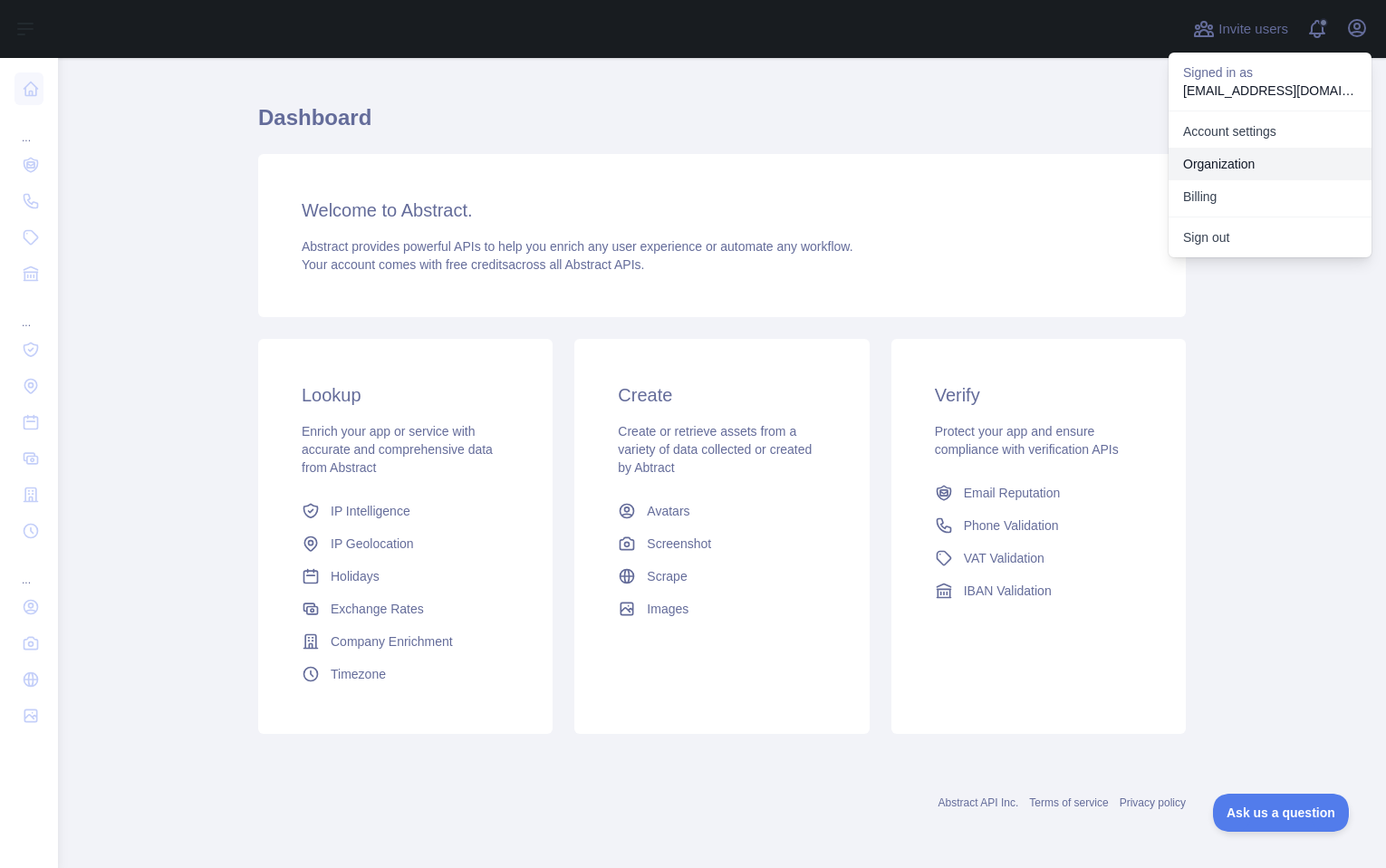
click at [1238, 158] on link "Organization" at bounding box center [1269, 164] width 203 height 33
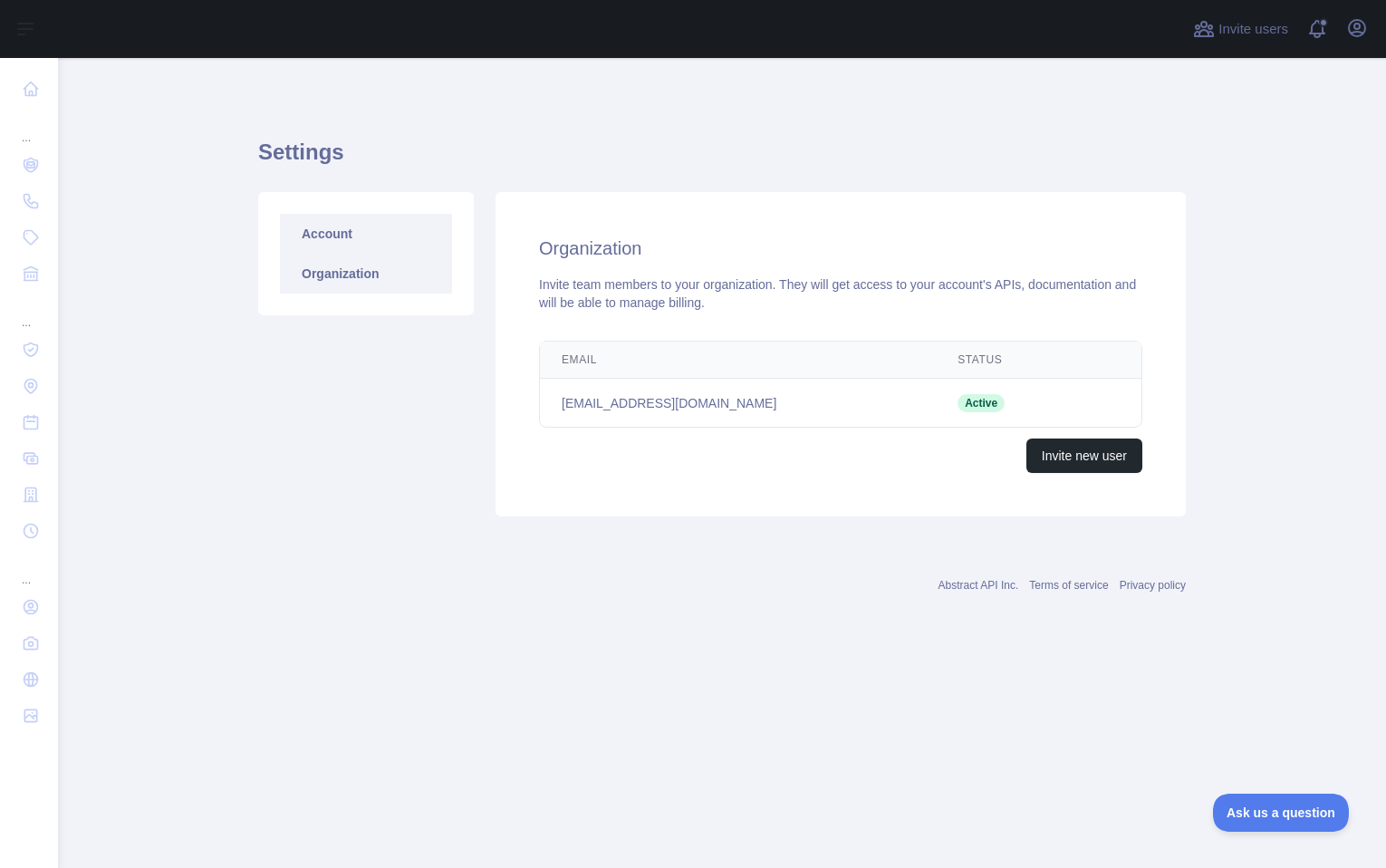
click at [348, 235] on link "Account" at bounding box center [366, 234] width 172 height 40
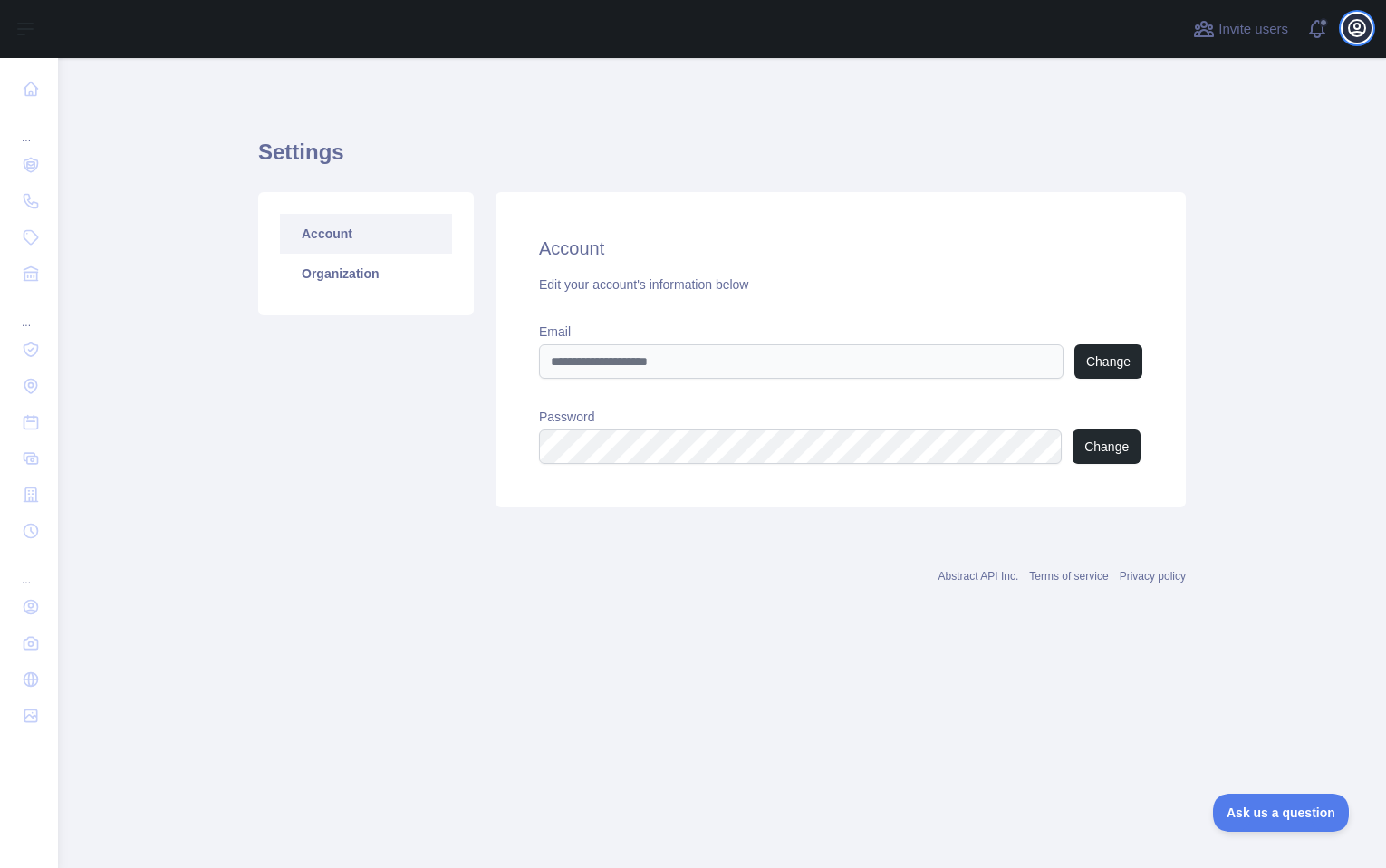
click at [1354, 34] on icon "button" at bounding box center [1356, 27] width 21 height 21
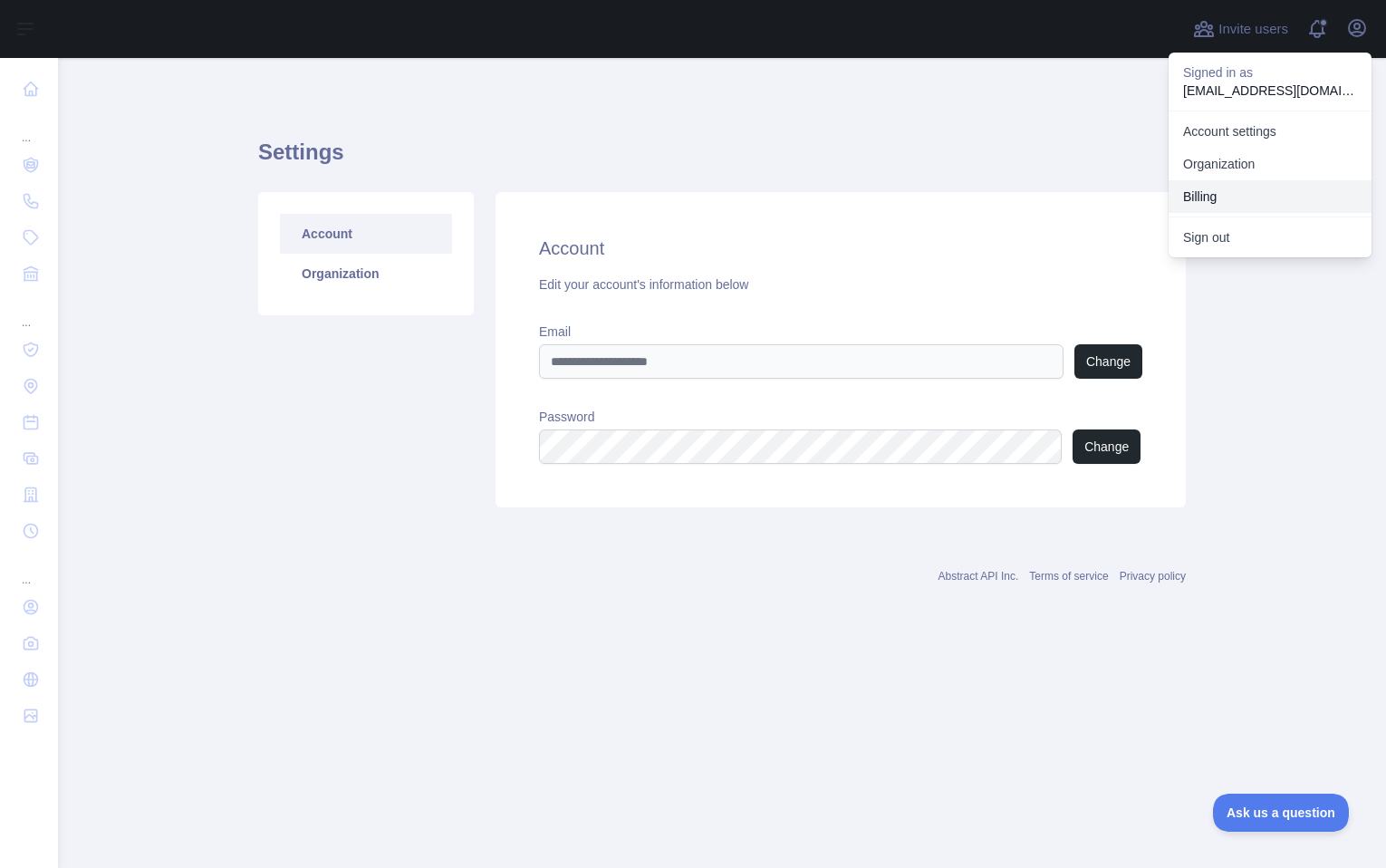
click at [1284, 190] on button "Billing" at bounding box center [1269, 196] width 203 height 33
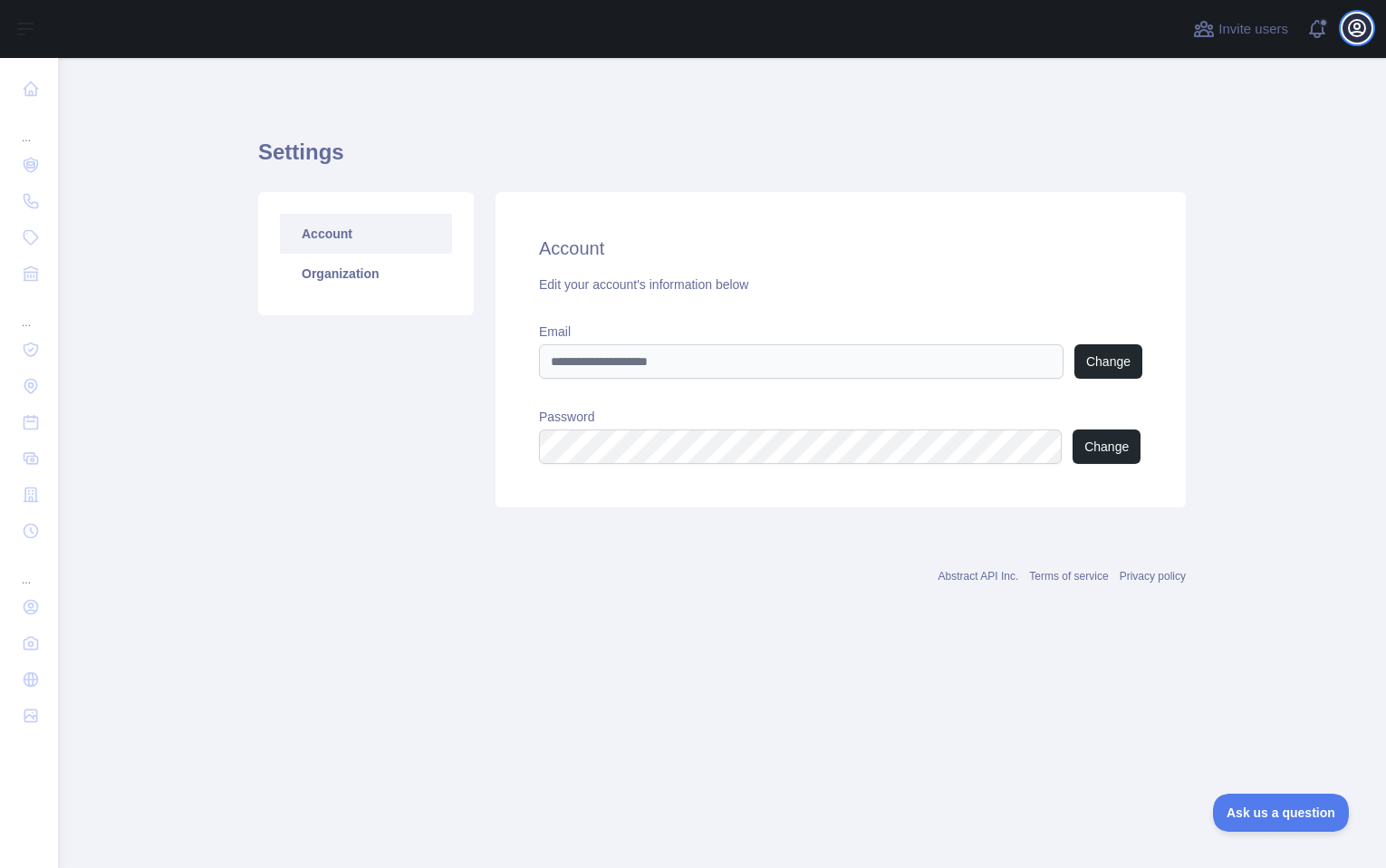
click at [1363, 34] on icon "button" at bounding box center [1356, 27] width 16 height 16
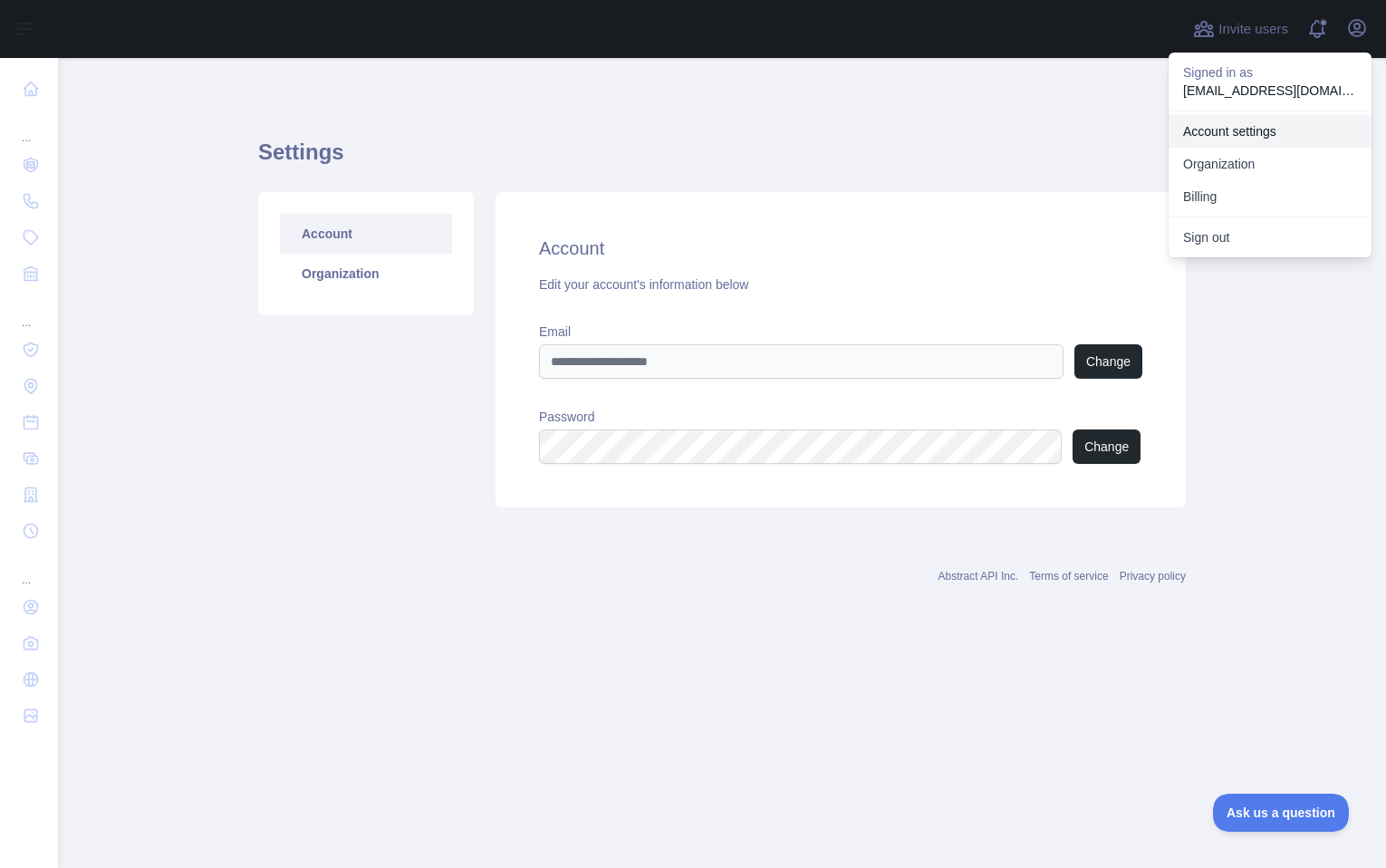
click at [1208, 133] on link "Account settings" at bounding box center [1269, 131] width 203 height 33
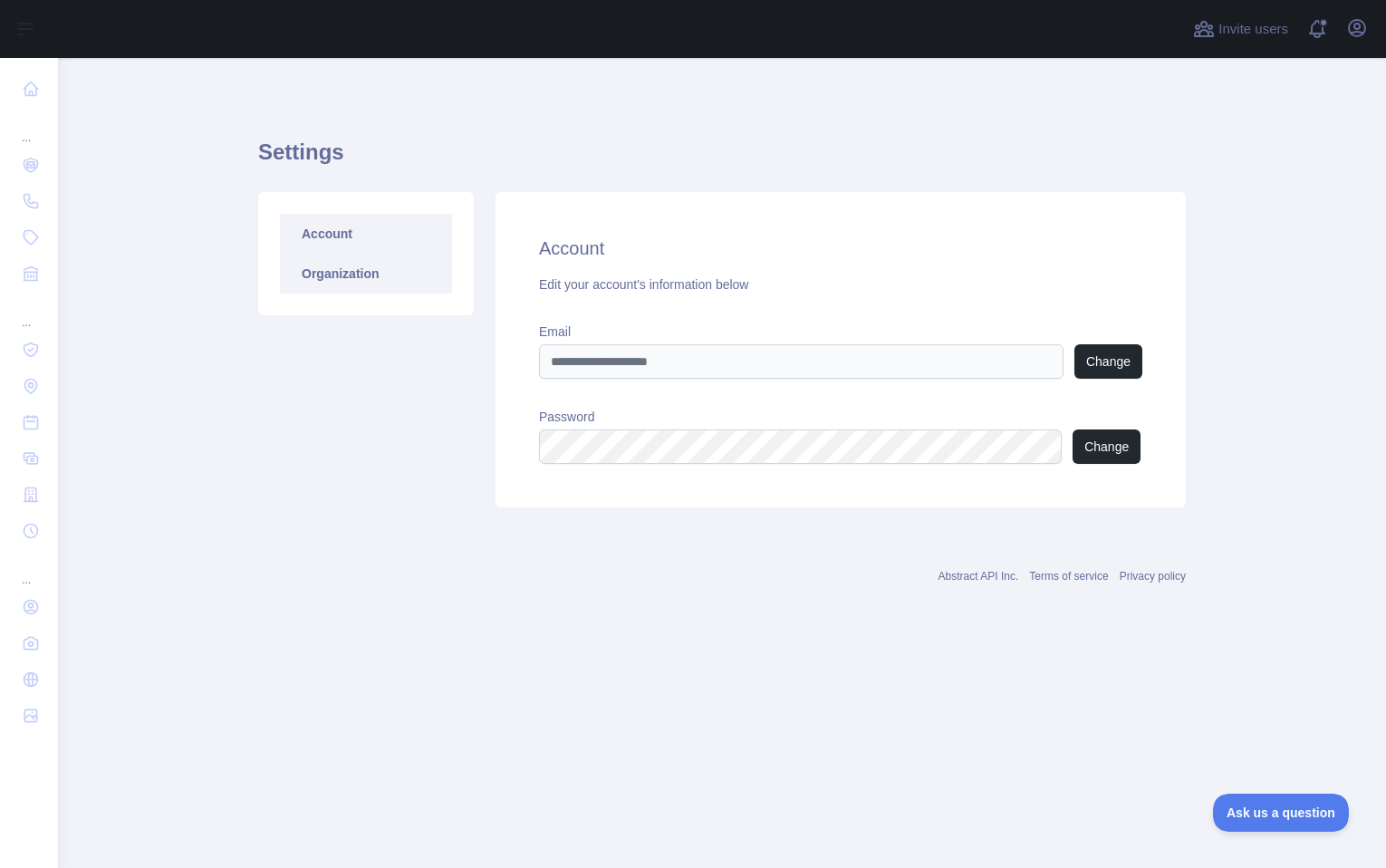
click at [350, 279] on link "Organization" at bounding box center [366, 273] width 172 height 40
